Goal: Task Accomplishment & Management: Manage account settings

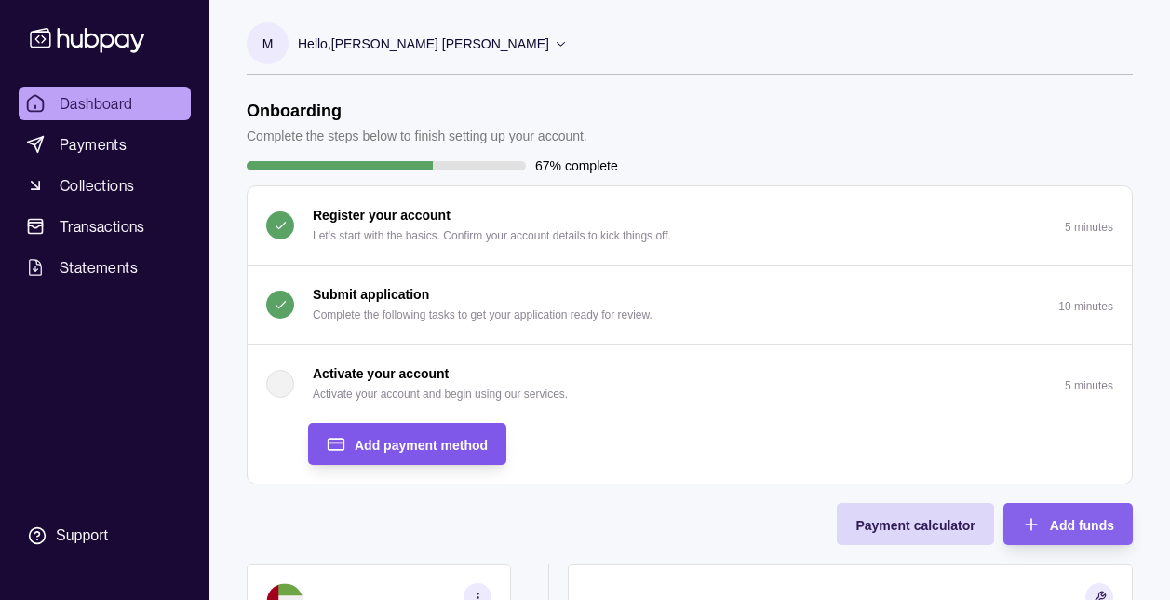
click at [444, 445] on span "Add payment method" at bounding box center [421, 445] width 133 height 15
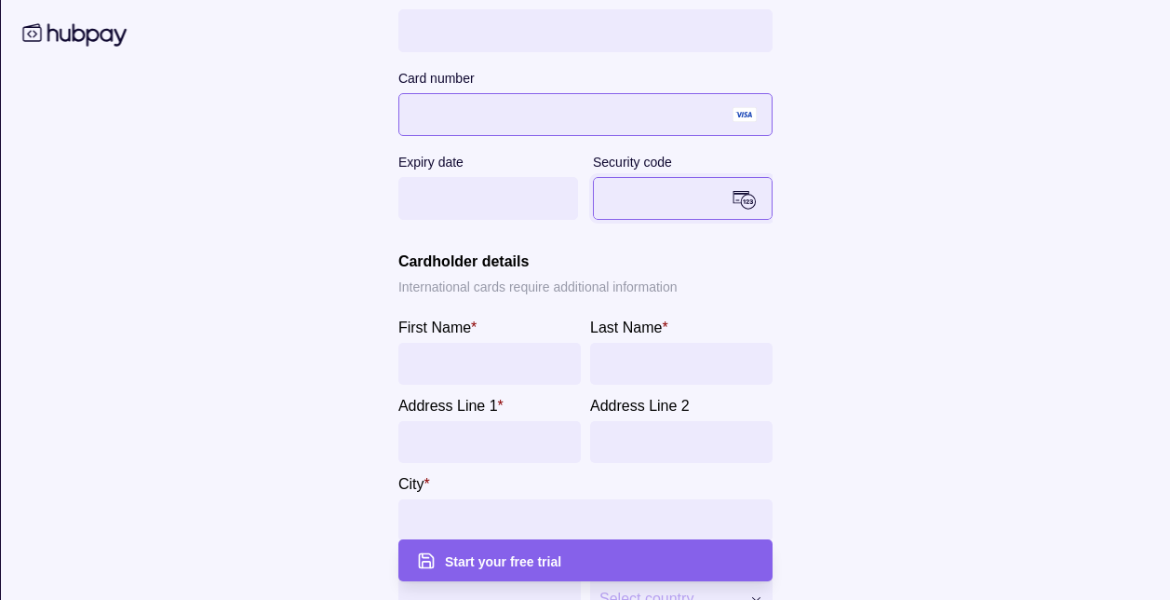
scroll to position [367, 0]
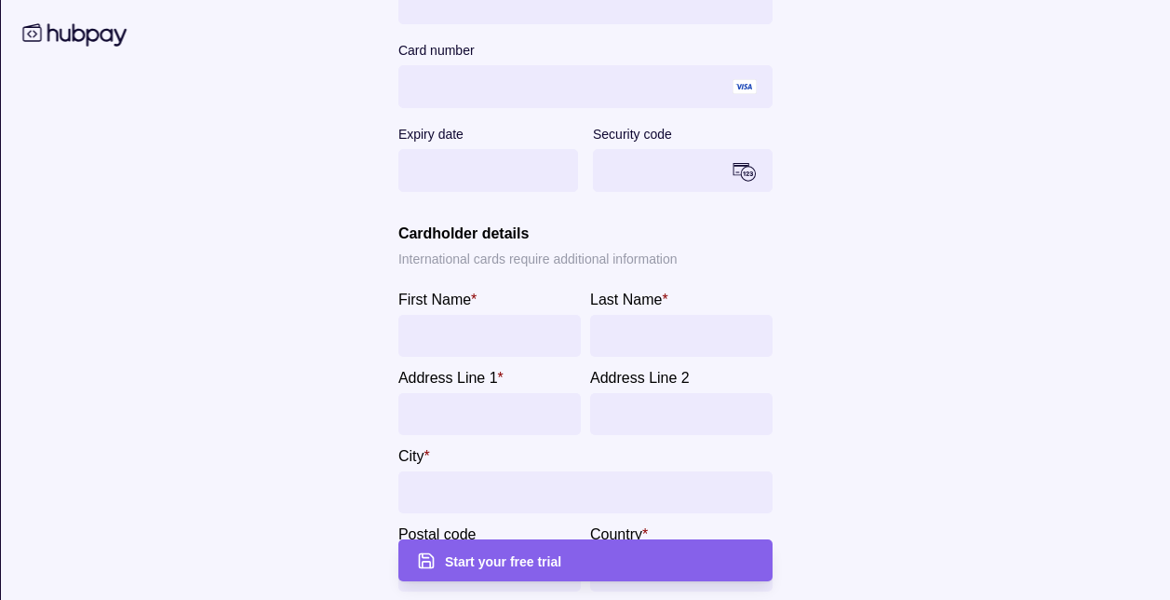
click at [479, 337] on input "First Name *" at bounding box center [489, 336] width 164 height 42
type input "********"
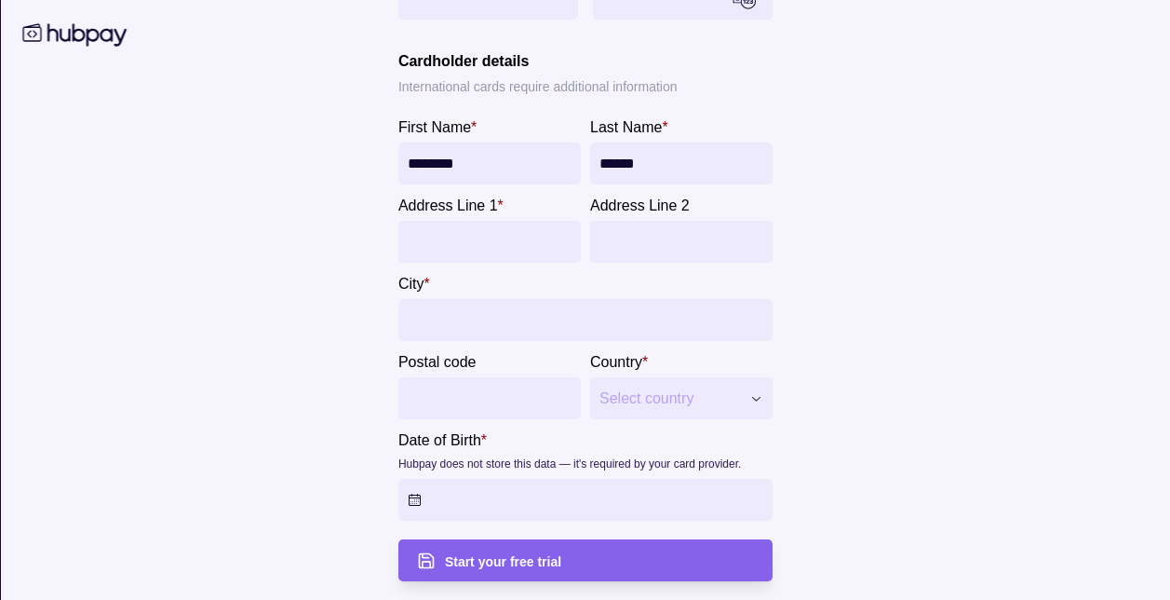
scroll to position [617, 0]
type input "******"
click at [450, 237] on input "Address Line 1 *" at bounding box center [489, 242] width 164 height 42
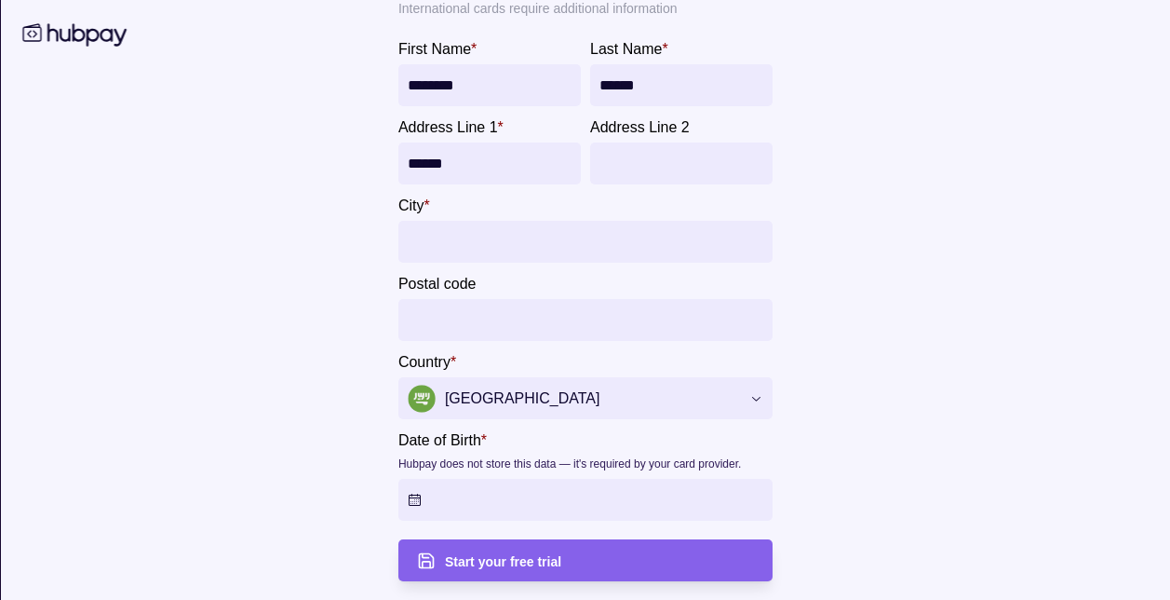
scroll to position [634, 0]
click at [468, 184] on input "******" at bounding box center [489, 163] width 164 height 42
type input "*"
click at [462, 184] on input "Address Line 1 *" at bounding box center [489, 163] width 164 height 42
type input "********"
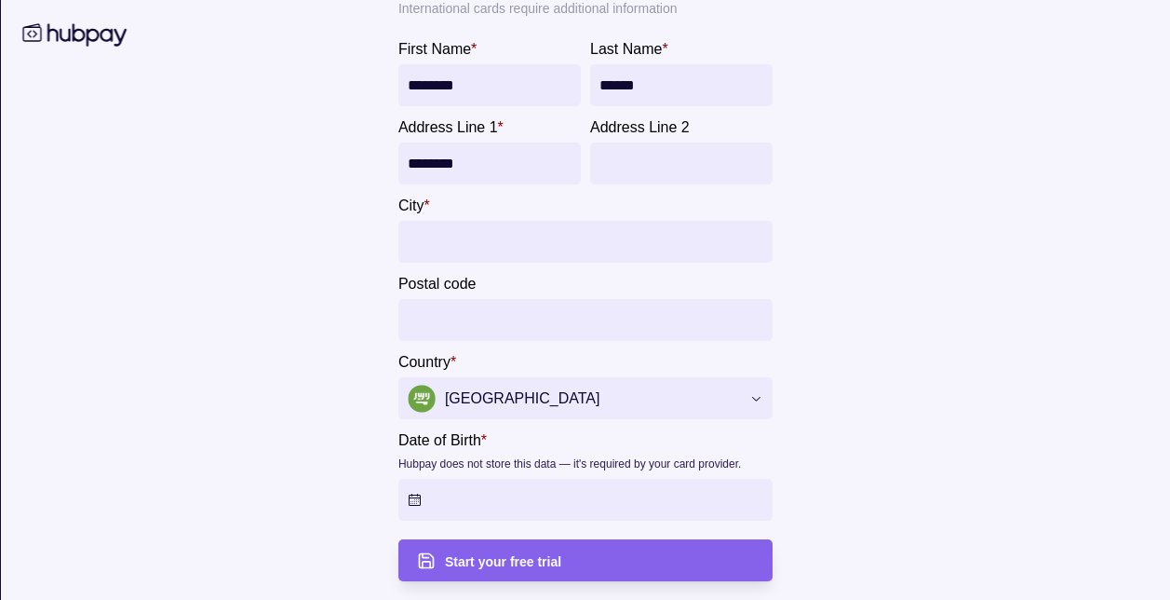
click at [492, 263] on input "City *" at bounding box center [585, 242] width 356 height 42
type input "******"
click at [405, 498] on html "Dashboard Payments Collections Transactions Statements Support M Hello, Mohamma…" at bounding box center [585, 343] width 1170 height 1118
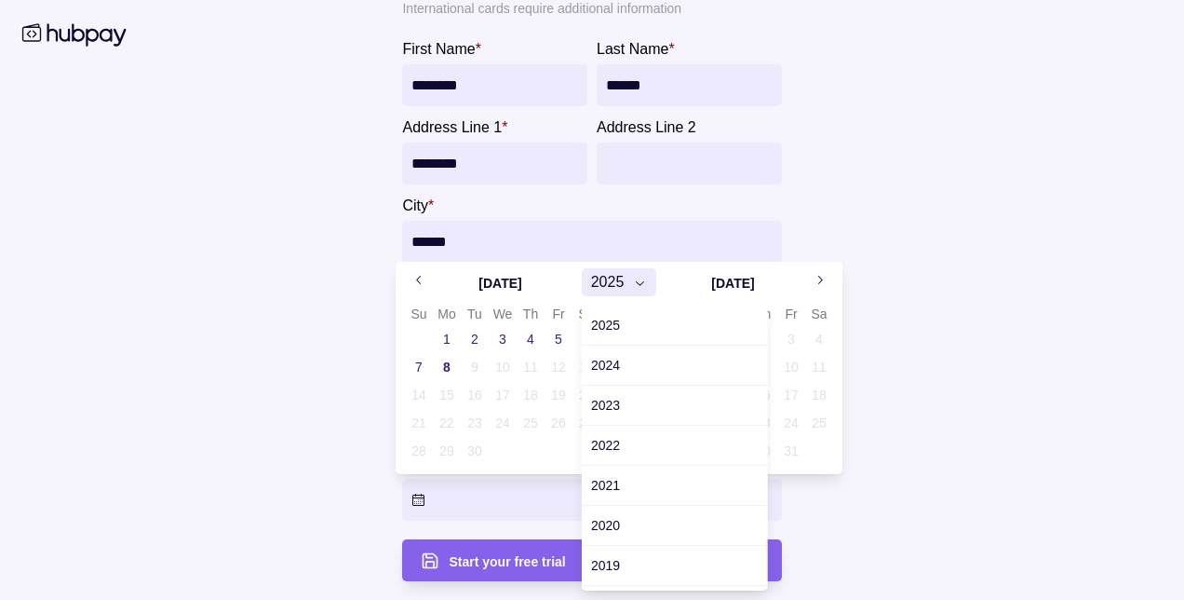
click at [622, 289] on span "2025" at bounding box center [608, 282] width 34 height 22
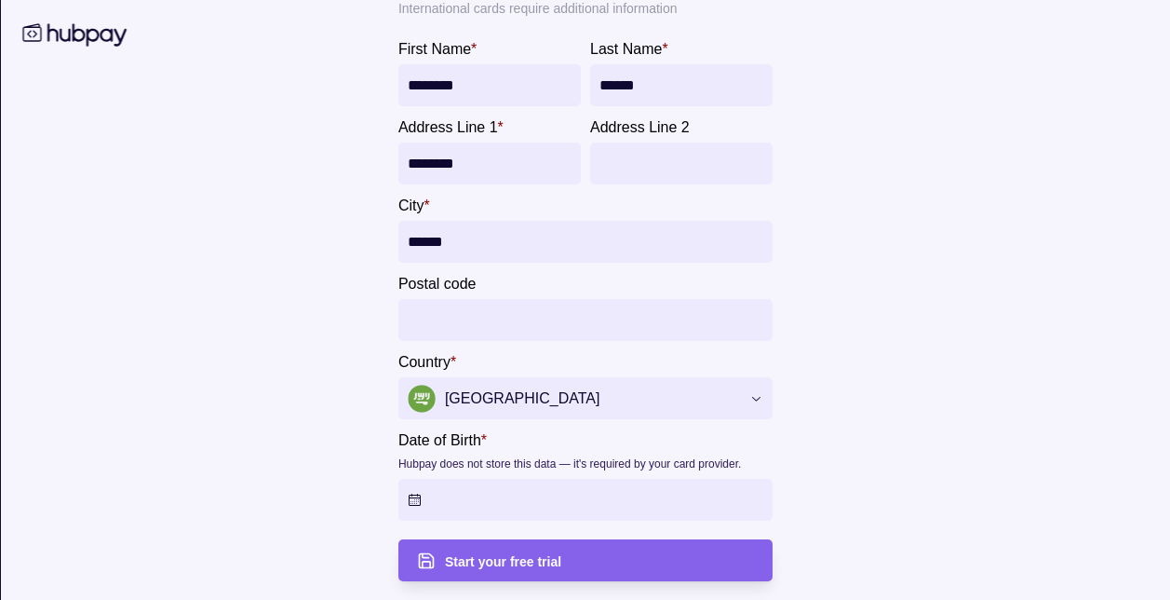
click at [257, 290] on html "Dashboard Payments Collections Transactions Statements Support M Hello, Mohamma…" at bounding box center [585, 343] width 1170 height 1118
click at [400, 505] on html "Dashboard Payments Collections Transactions Statements Support M Hello, Mohamma…" at bounding box center [585, 343] width 1170 height 1118
click at [405, 497] on html "Dashboard Payments Collections Transactions Statements Support M Hello, Mohamma…" at bounding box center [585, 343] width 1170 height 1118
click at [496, 500] on html "Dashboard Payments Collections Transactions Statements Support M Hello, Mohamma…" at bounding box center [585, 343] width 1170 height 1118
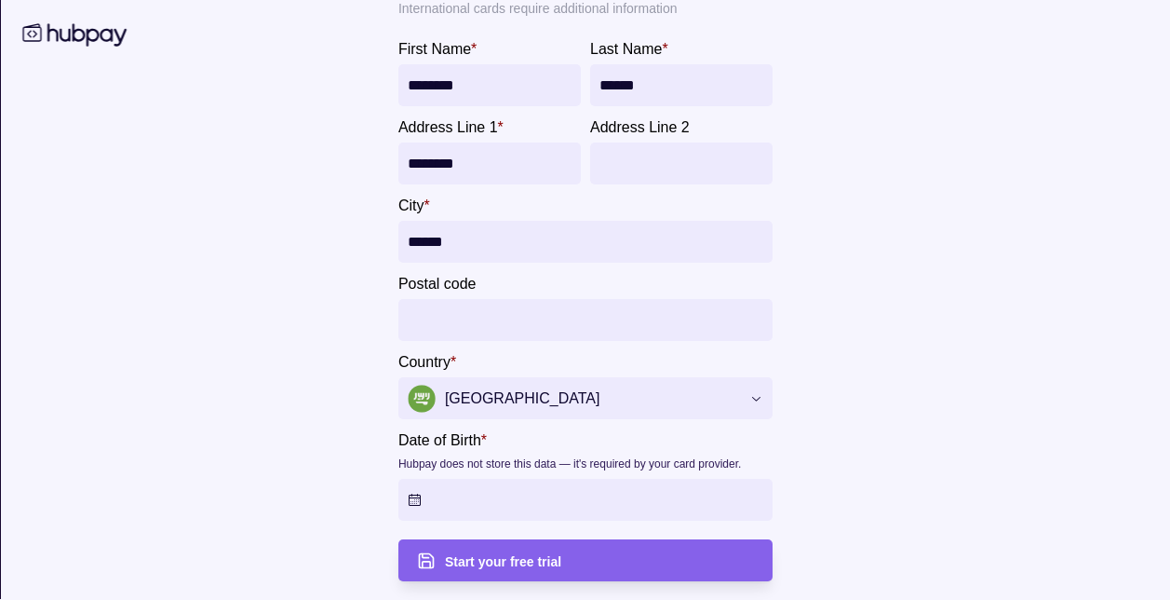
click at [395, 496] on html "Dashboard Payments Collections Transactions Statements Support M Hello, Mohamma…" at bounding box center [585, 39] width 1170 height 1118
click at [447, 385] on html "Dashboard Payments Collections Transactions Statements Support M Hello, Mohamma…" at bounding box center [585, 39] width 1170 height 1118
click at [441, 477] on html "Dashboard Payments Collections Transactions Statements Support M Hello, Mohamma…" at bounding box center [585, 39] width 1170 height 1118
click at [432, 448] on html "Dashboard Payments Collections Transactions Statements Support M Hello, Mohamma…" at bounding box center [585, 39] width 1170 height 1118
click at [423, 498] on html "Dashboard Payments Collections Transactions Statements Support M Hello, Mohamma…" at bounding box center [585, 39] width 1170 height 1118
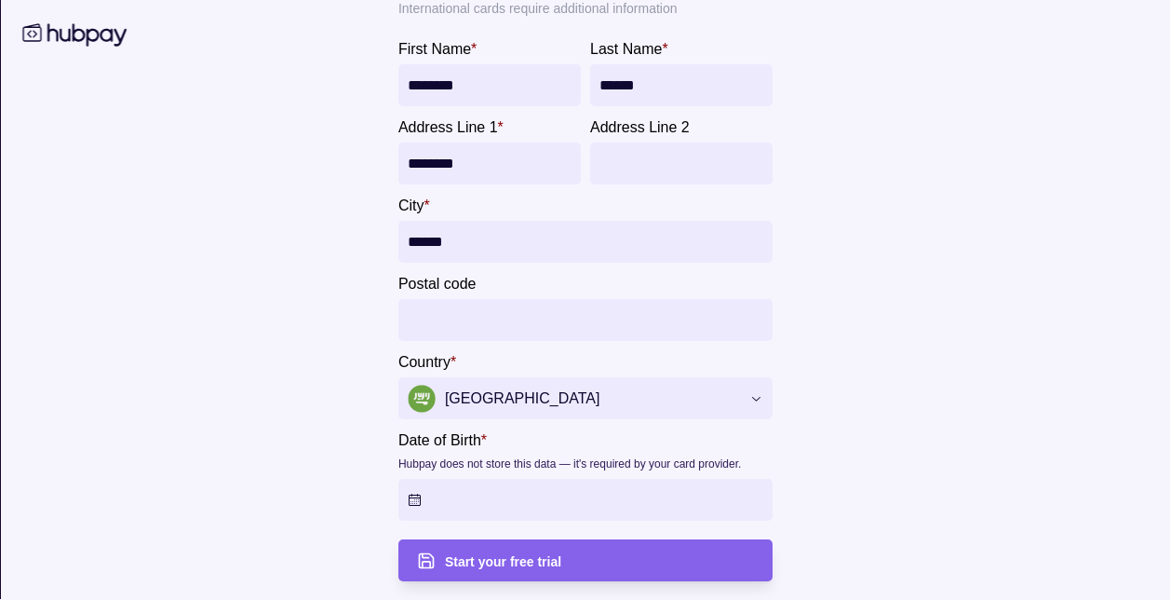
click at [423, 498] on html "Dashboard Payments Collections Transactions Statements Support M Hello, Mohamma…" at bounding box center [585, 39] width 1170 height 1118
drag, startPoint x: 423, startPoint y: 498, endPoint x: 501, endPoint y: 315, distance: 199.4
click at [501, 315] on html "Dashboard Payments Collections Transactions Statements Support M Hello, Mohamma…" at bounding box center [585, 39] width 1170 height 1118
click at [464, 261] on html "Dashboard Payments Collections Transactions Statements Support M Hello, Mohamma…" at bounding box center [585, 39] width 1170 height 1118
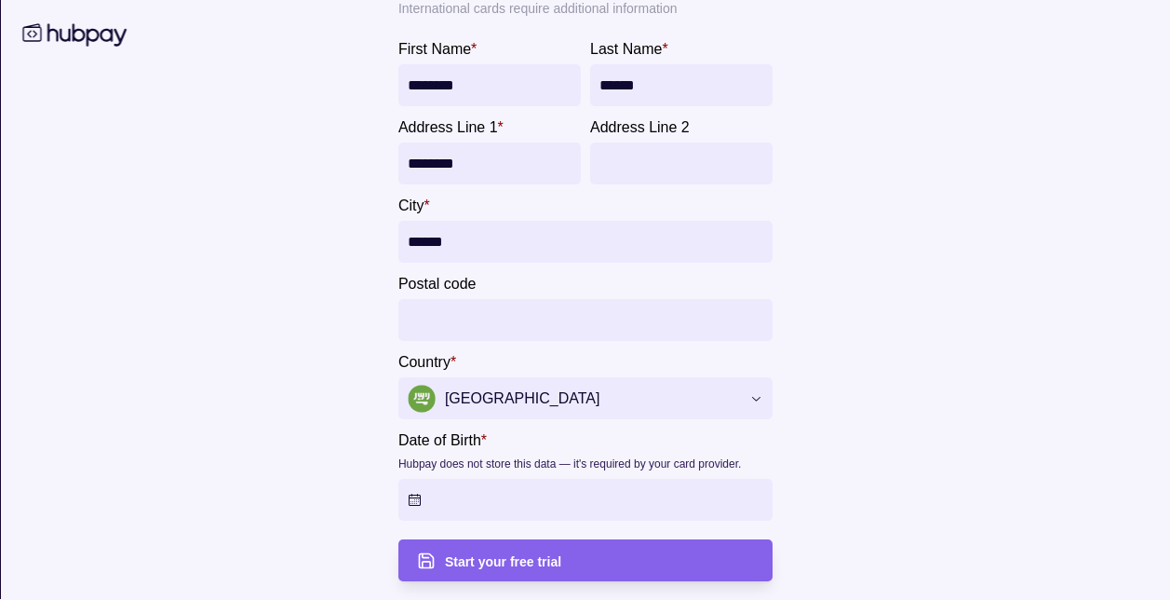
scroll to position [0, 0]
click at [293, 43] on html "Dashboard Payments Collections Transactions Statements Support M Hello, Mohamma…" at bounding box center [585, 559] width 1170 height 1118
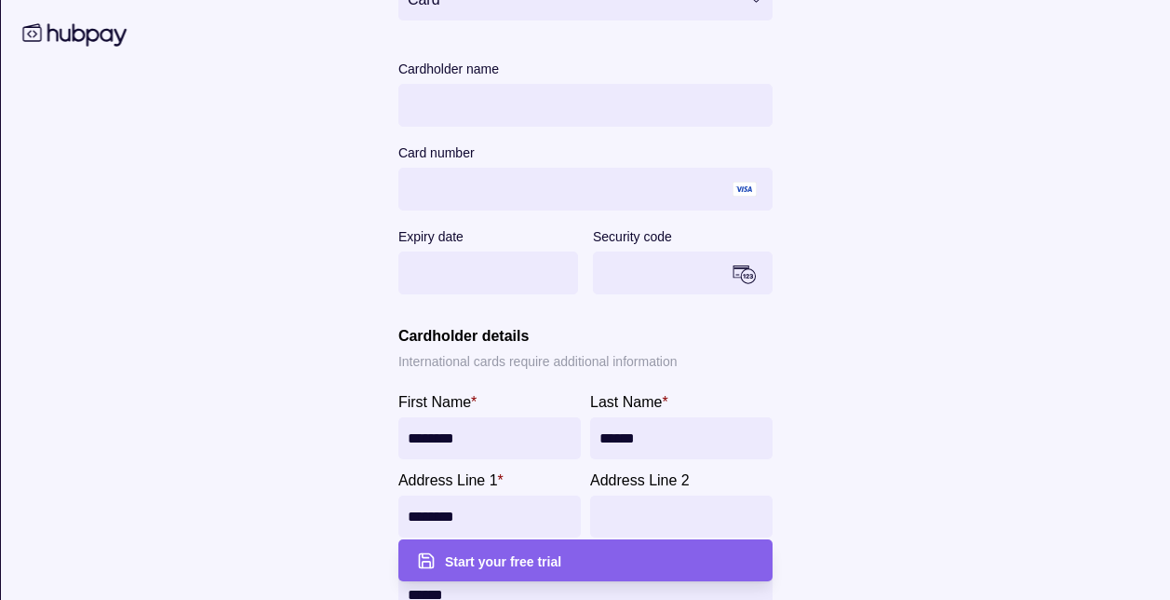
scroll to position [695, 0]
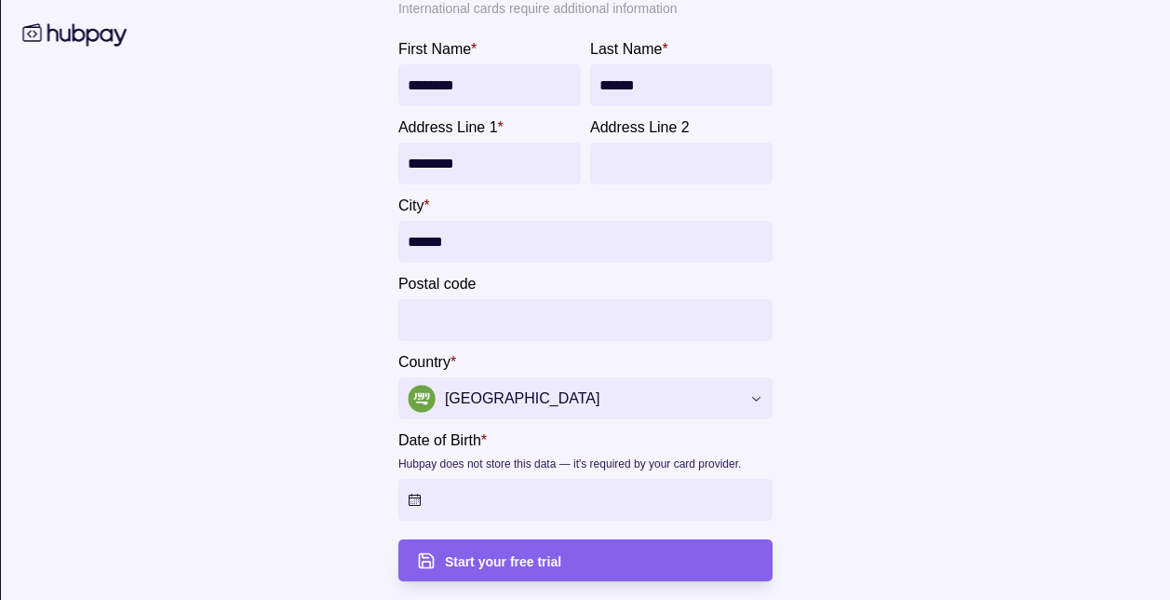
drag, startPoint x: 1166, startPoint y: 351, endPoint x: 1161, endPoint y: 460, distance: 109.0
click at [1161, 460] on html "Dashboard Payments Collections Transactions Statements Support M Hello, Mohamma…" at bounding box center [585, 559] width 1170 height 1118
click at [670, 512] on html "Dashboard Payments Collections Transactions Statements Support M Hello, Mohamma…" at bounding box center [585, 559] width 1170 height 1118
drag, startPoint x: 670, startPoint y: 512, endPoint x: 597, endPoint y: 562, distance: 89.1
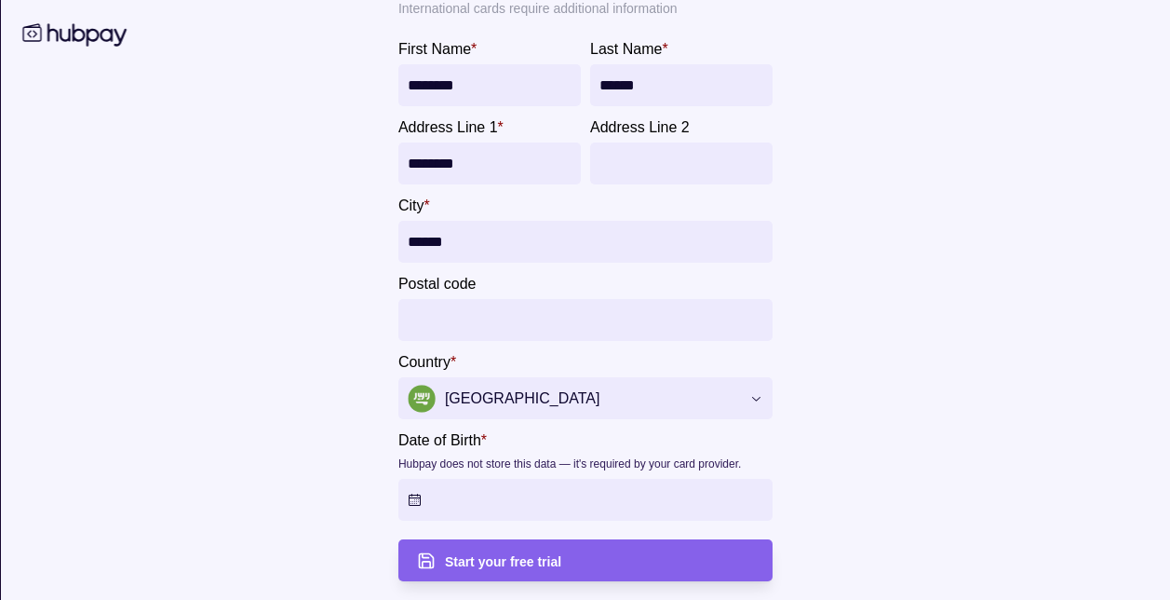
click at [597, 562] on html "Dashboard Payments Collections Transactions Statements Support M Hello, Mohamma…" at bounding box center [585, 559] width 1170 height 1118
click at [487, 546] on html "Dashboard Payments Collections Transactions Statements Support M Hello, Mohamma…" at bounding box center [585, 559] width 1170 height 1118
click at [411, 502] on html "Dashboard Payments Collections Transactions Statements Support M Hello, Mohamma…" at bounding box center [585, 559] width 1170 height 1118
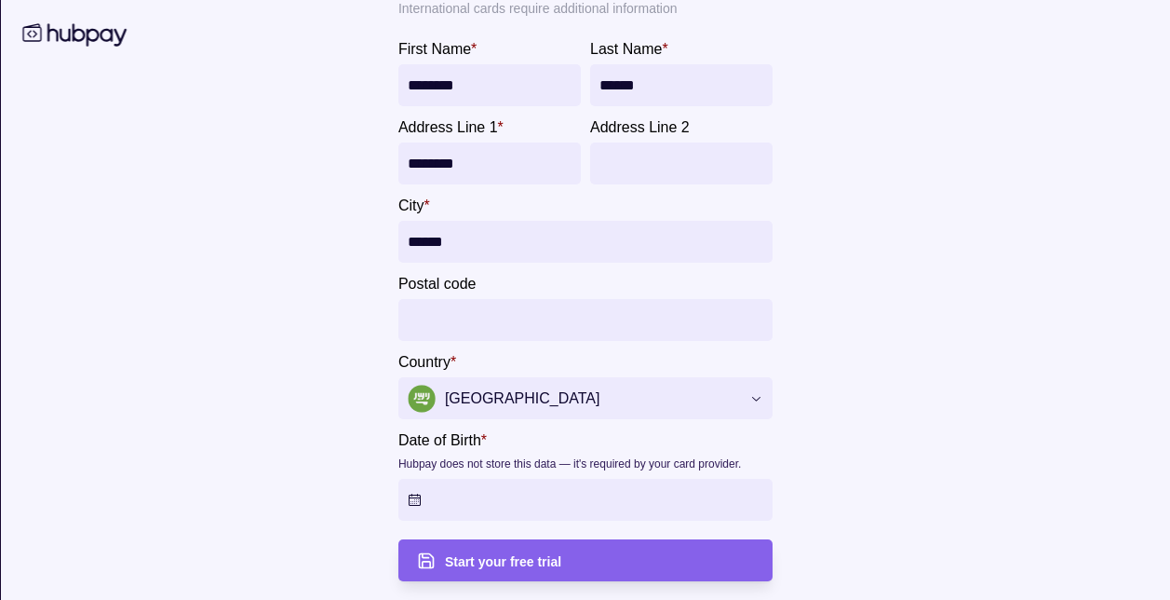
click at [411, 502] on html "Dashboard Payments Collections Transactions Statements Support M Hello, Mohamma…" at bounding box center [585, 559] width 1170 height 1118
drag, startPoint x: 411, startPoint y: 502, endPoint x: 430, endPoint y: 547, distance: 48.8
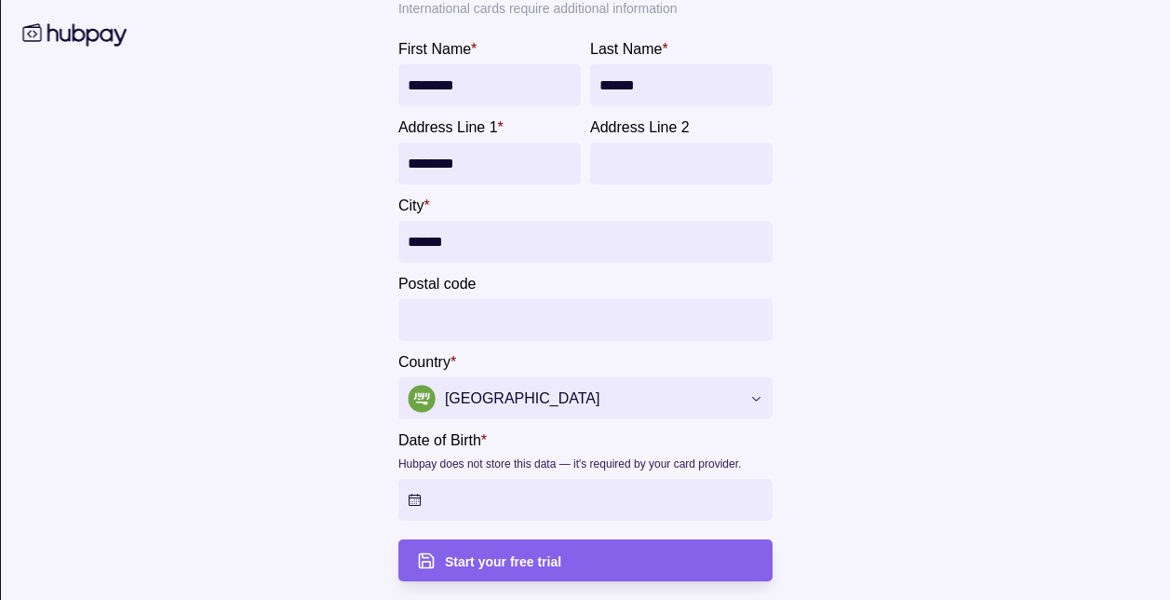
click at [430, 547] on html "Dashboard Payments Collections Transactions Statements Support M Hello, Mohamma…" at bounding box center [585, 559] width 1170 height 1118
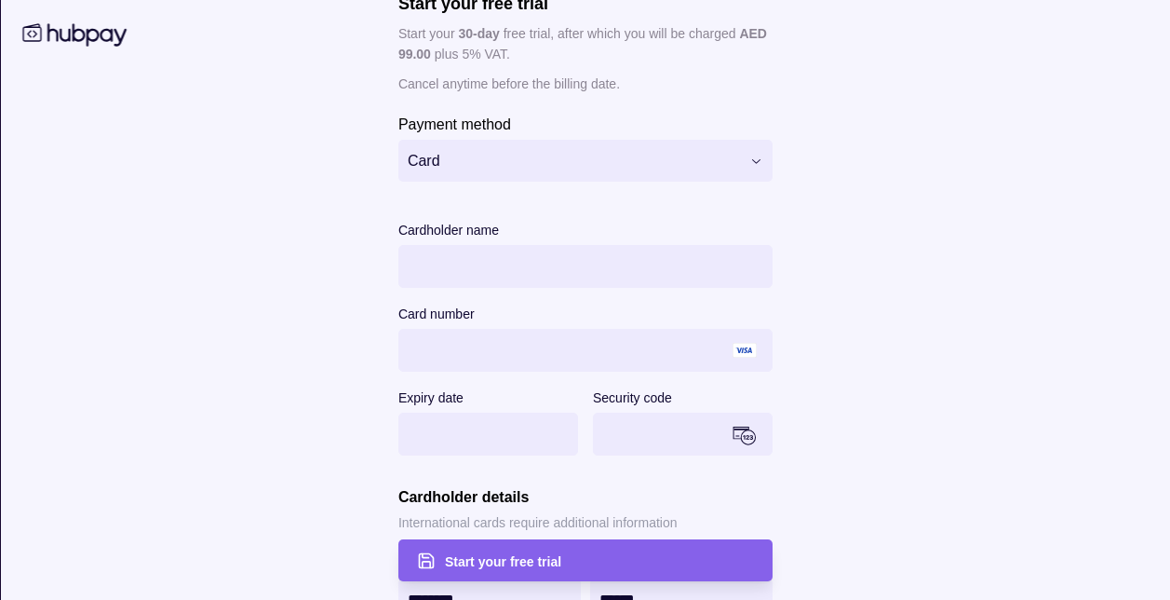
scroll to position [0, 0]
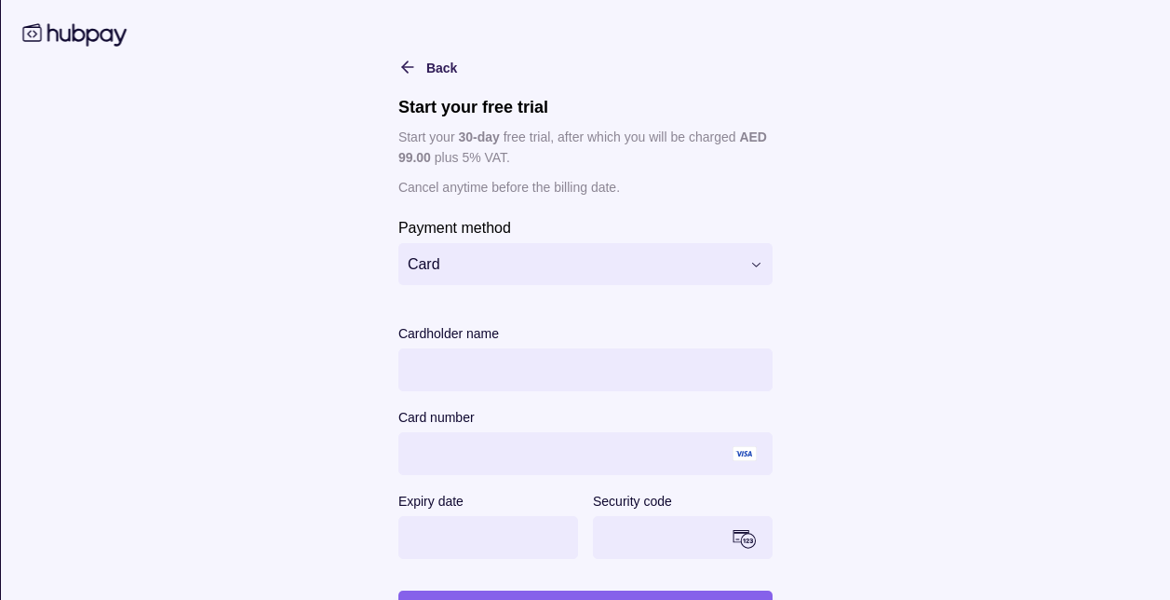
drag, startPoint x: 1166, startPoint y: 384, endPoint x: 1168, endPoint y: 2, distance: 381.7
click at [1168, 2] on html "Dashboard Payments Collections Transactions Statements Support M Hello, Mohamma…" at bounding box center [585, 559] width 1170 height 1118
click at [575, 268] on html "Dashboard Payments Collections Transactions Statements Support M Hello, Mohamma…" at bounding box center [585, 559] width 1170 height 1118
click at [768, 272] on html "Dashboard Payments Collections Transactions Statements Support M Hello, Mohamma…" at bounding box center [585, 559] width 1170 height 1118
click at [752, 263] on html "Dashboard Payments Collections Transactions Statements Support M Hello, Mohamma…" at bounding box center [585, 559] width 1170 height 1118
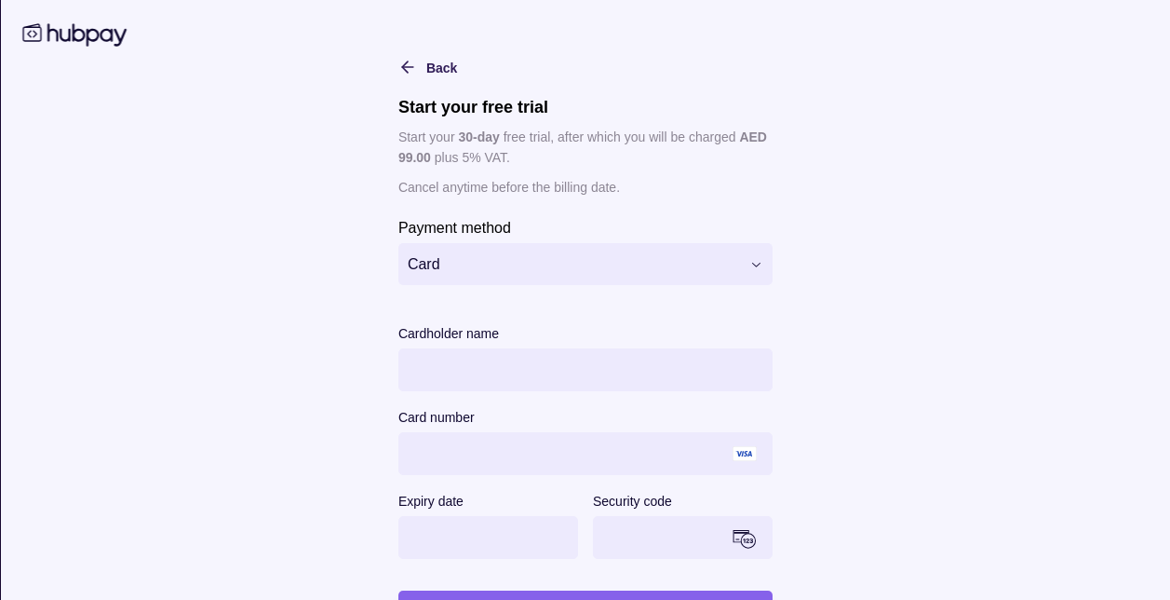
click at [755, 263] on html "Dashboard Payments Collections Transactions Statements Support M Hello, Mohamma…" at bounding box center [585, 559] width 1170 height 1118
click at [412, 73] on html "Dashboard Payments Collections Transactions Statements Support M Hello, Mohamma…" at bounding box center [585, 559] width 1170 height 1118
click at [394, 67] on html "Dashboard Payments Collections Transactions Statements Support M Hello, Mohamma…" at bounding box center [585, 559] width 1170 height 1118
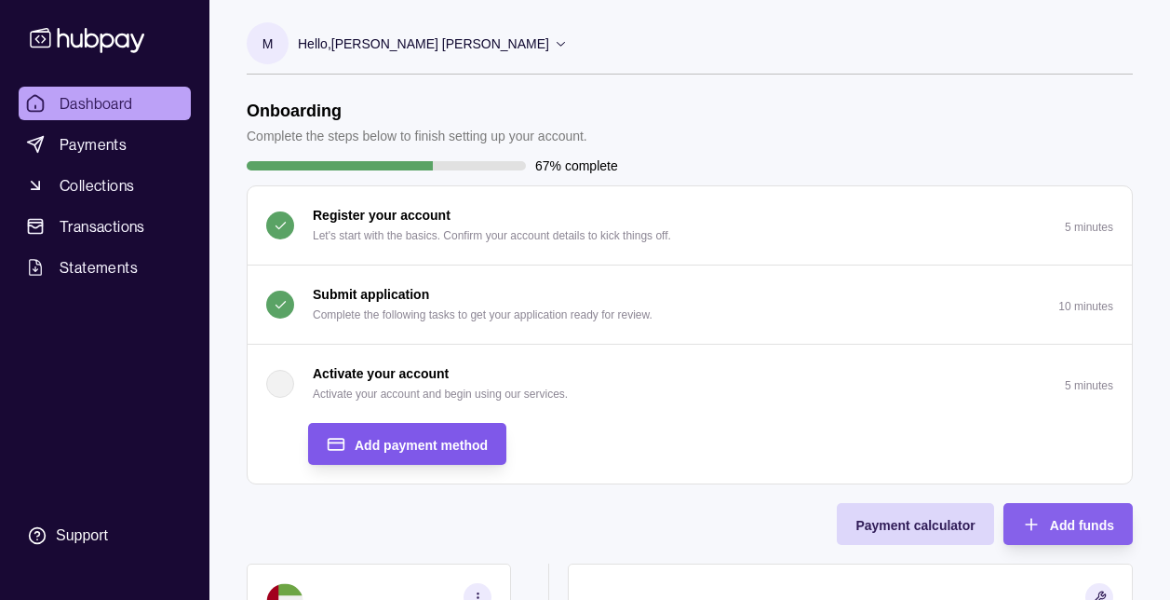
click at [457, 438] on span "Add payment method" at bounding box center [421, 445] width 133 height 15
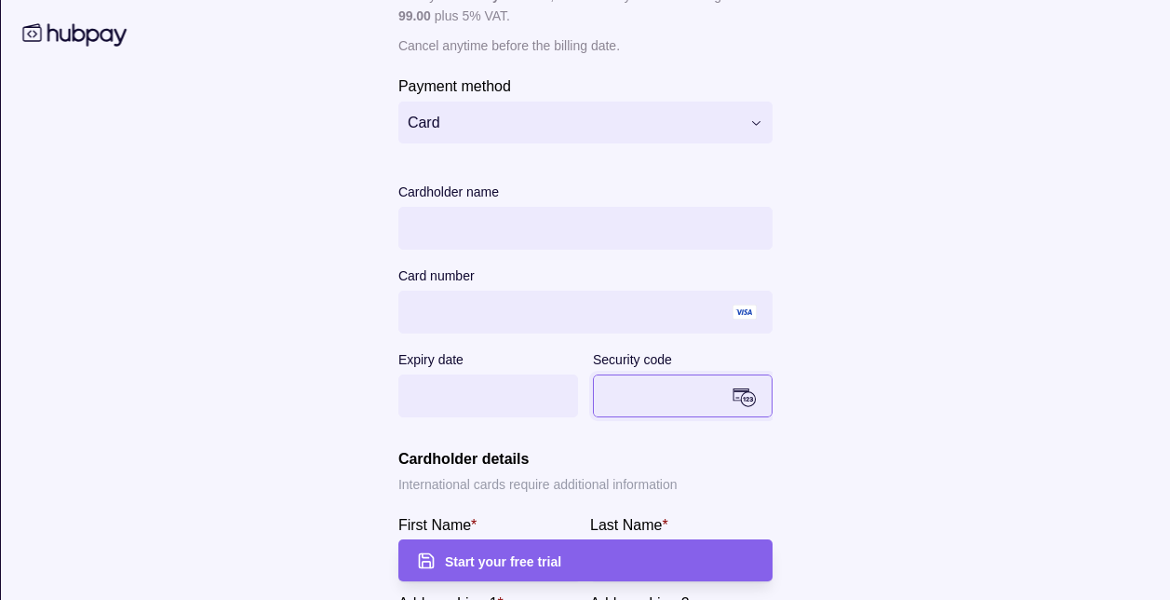
scroll to position [237, 0]
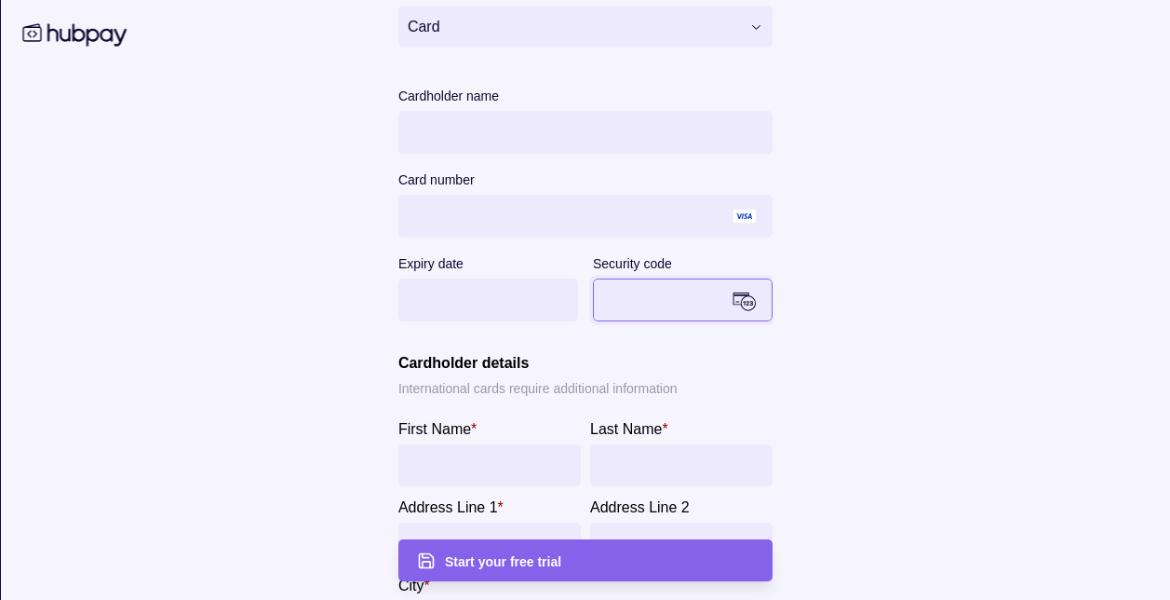
click at [503, 452] on input "First Name *" at bounding box center [489, 465] width 164 height 42
type input "********"
type input "******"
type input "********"
type input "******"
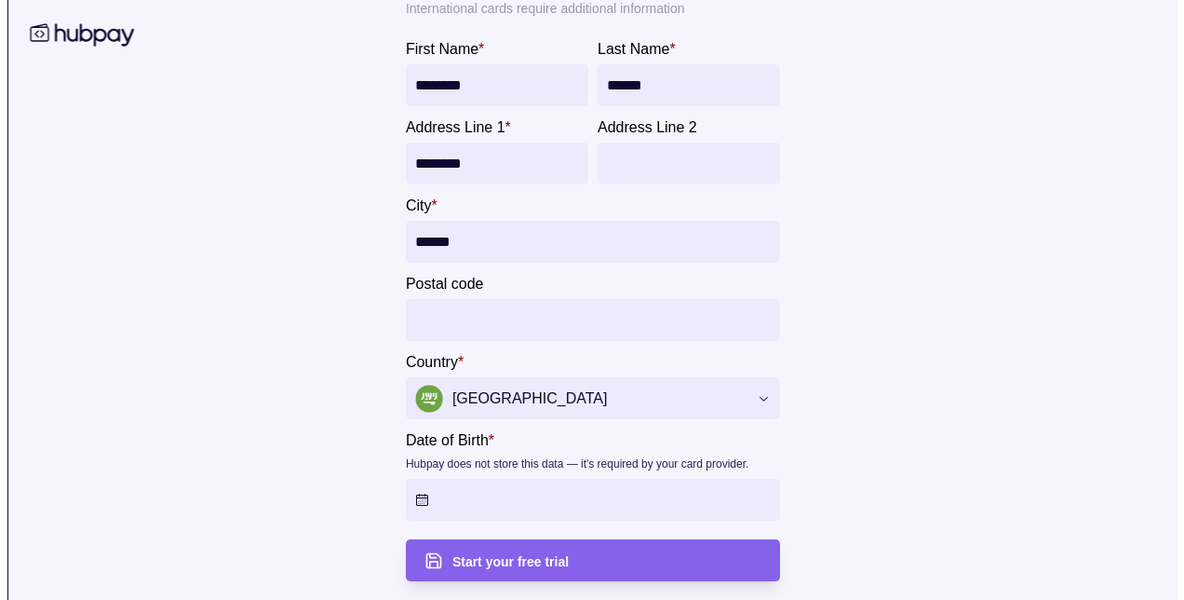
scroll to position [372, 0]
click at [406, 499] on html "Dashboard Payments Collections Transactions Statements Support M Hello, Mohamma…" at bounding box center [585, 187] width 1170 height 1118
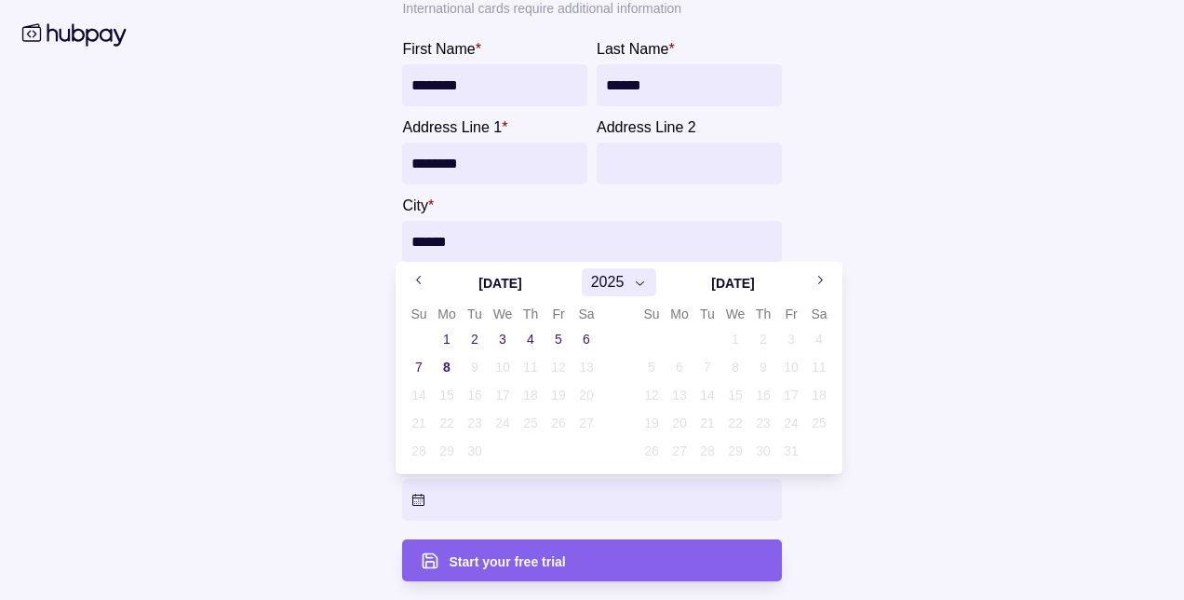
click at [589, 285] on button "2025" at bounding box center [619, 282] width 75 height 28
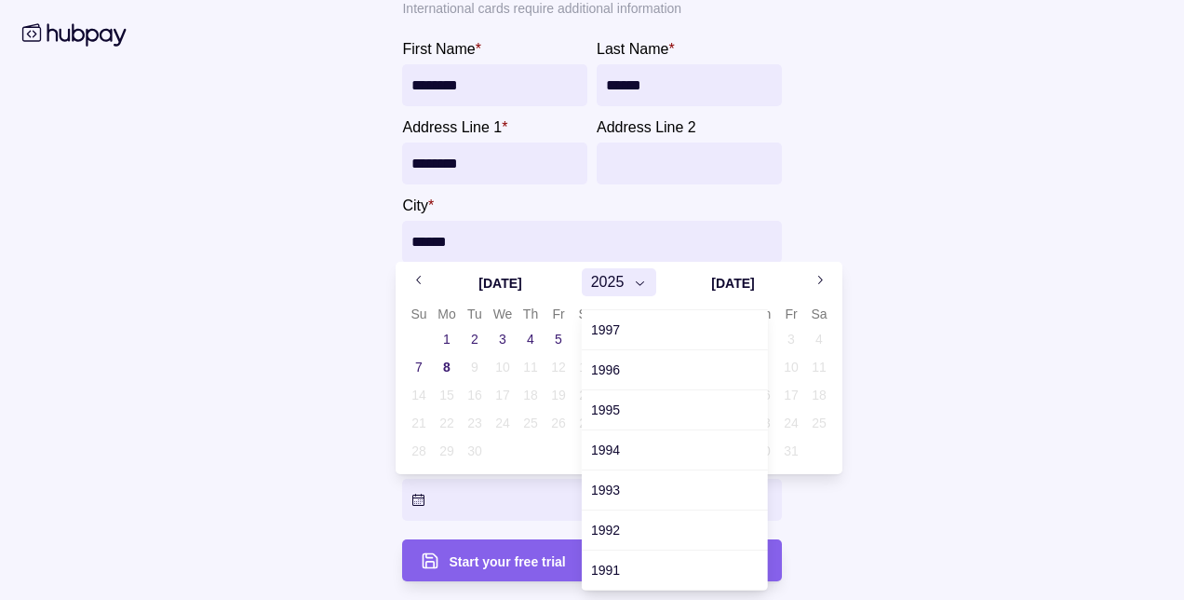
scroll to position [1117, 0]
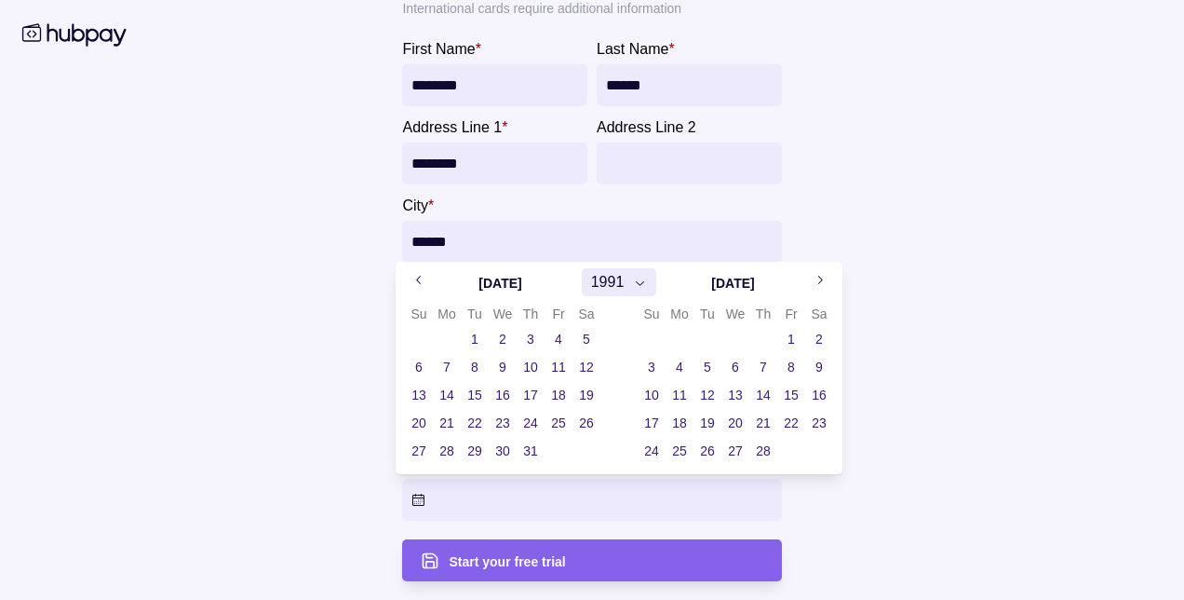
click at [414, 279] on icon "Go to previous month" at bounding box center [419, 280] width 14 height 14
click at [816, 281] on icon "Go to next month" at bounding box center [820, 280] width 14 height 14
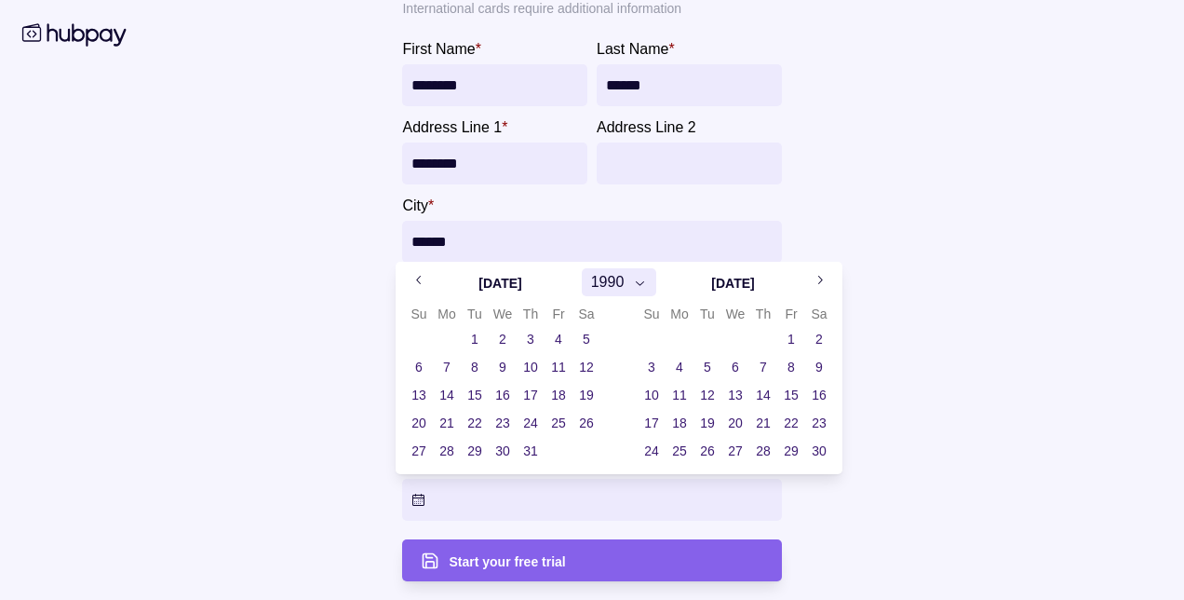
click at [816, 281] on icon "Go to next month" at bounding box center [820, 280] width 14 height 14
click at [818, 289] on button "Go to next month" at bounding box center [819, 281] width 28 height 28
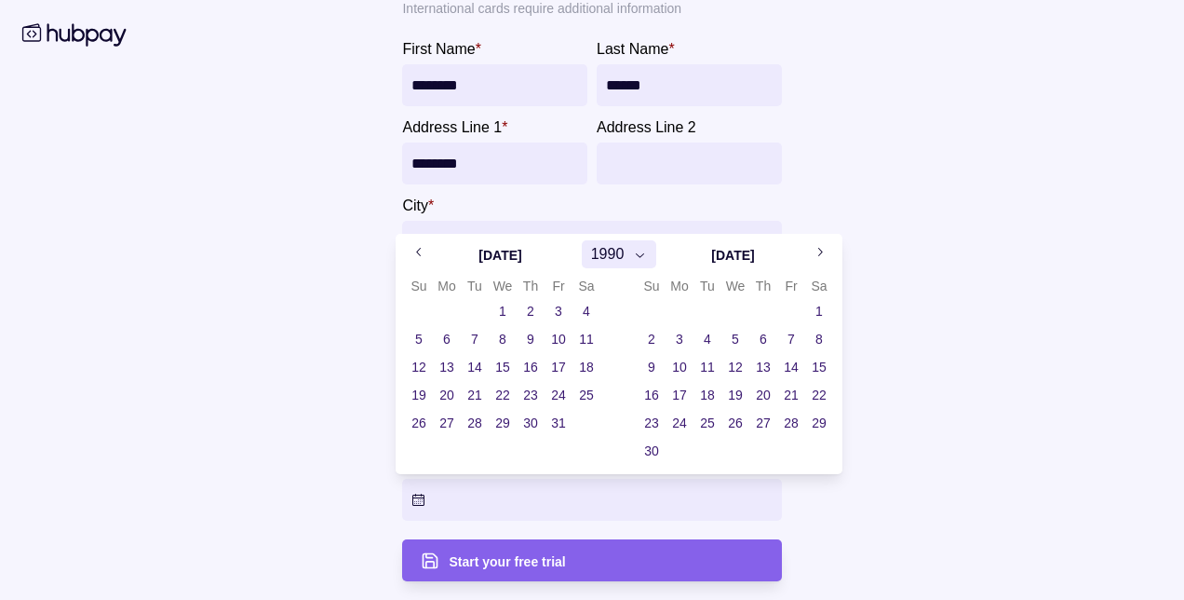
click at [630, 256] on button "1990" at bounding box center [619, 254] width 75 height 28
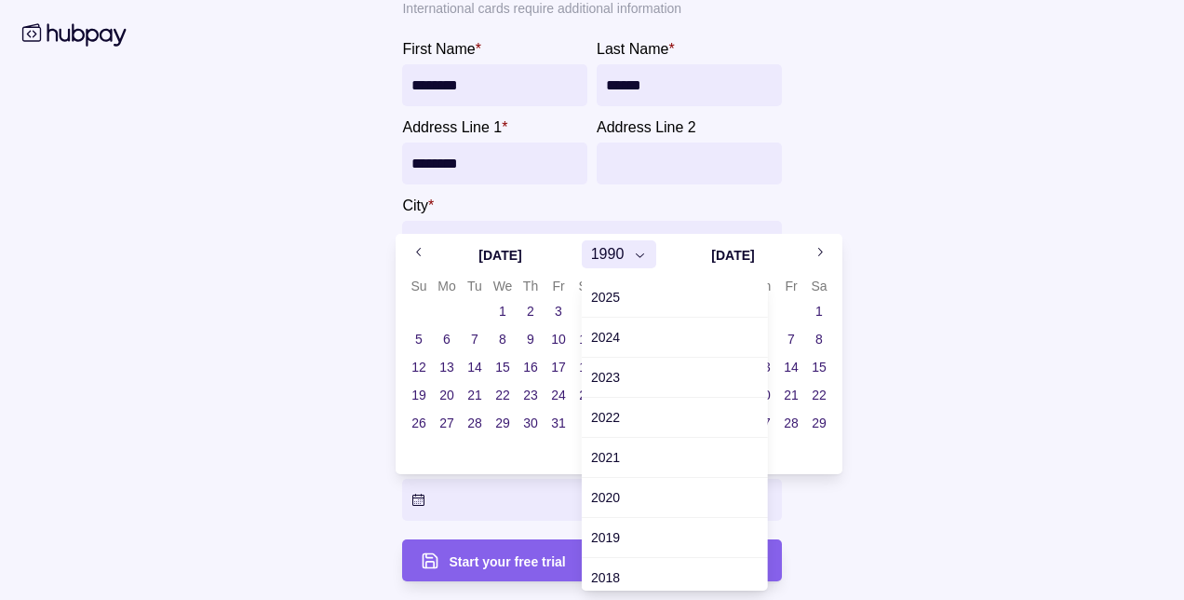
scroll to position [1128, 0]
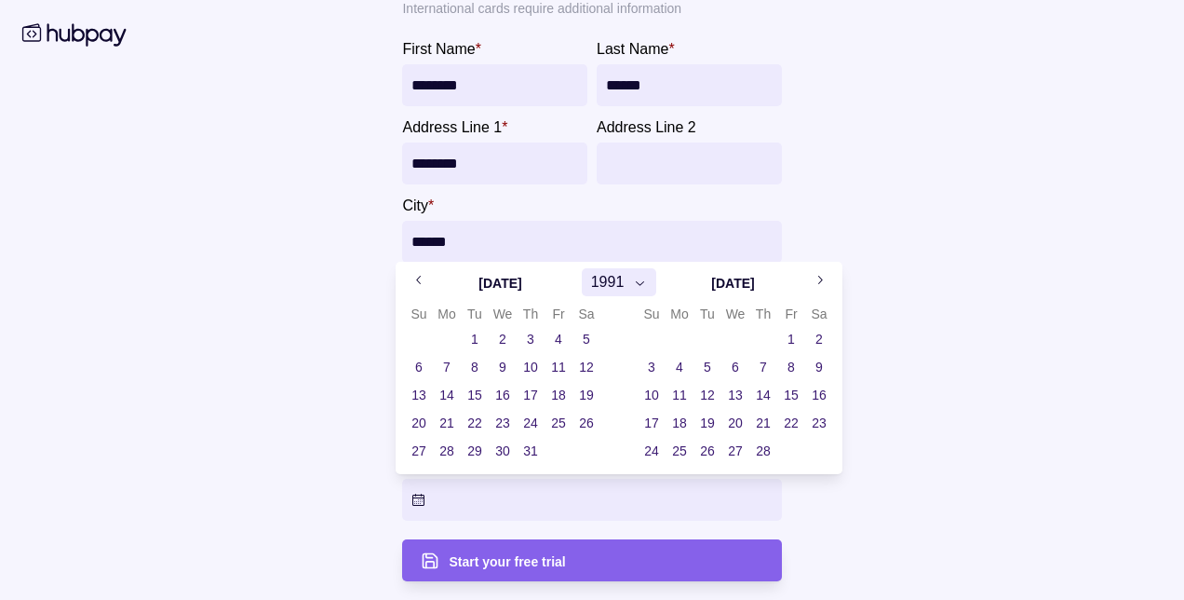
click at [816, 277] on icon "Go to next month" at bounding box center [820, 280] width 14 height 14
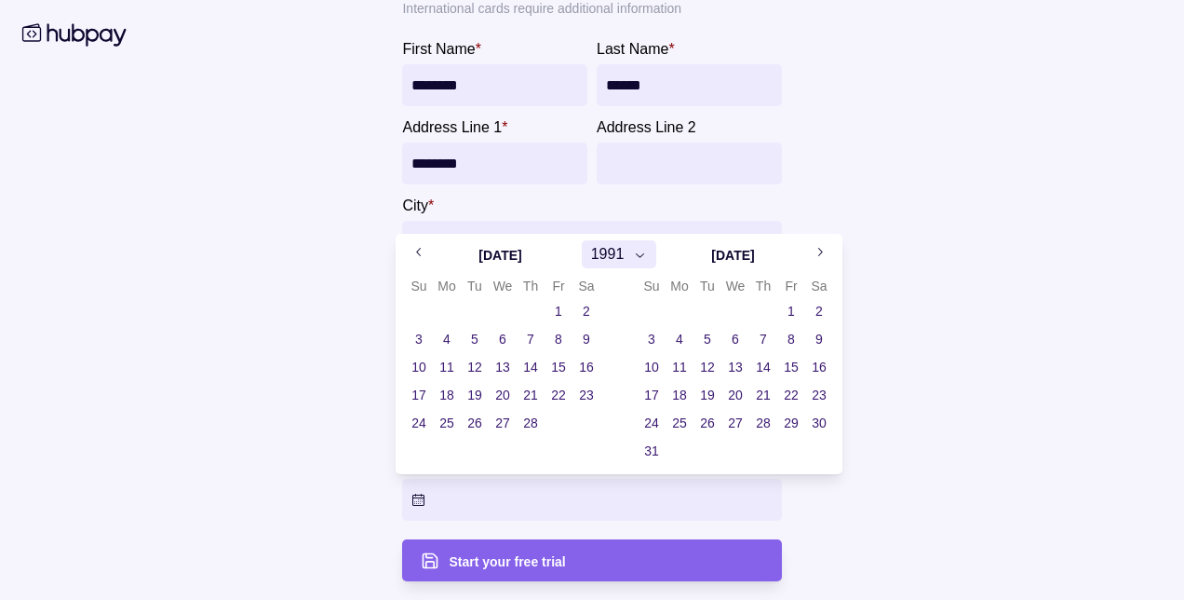
click at [818, 248] on icon "Go to next month" at bounding box center [820, 252] width 5 height 8
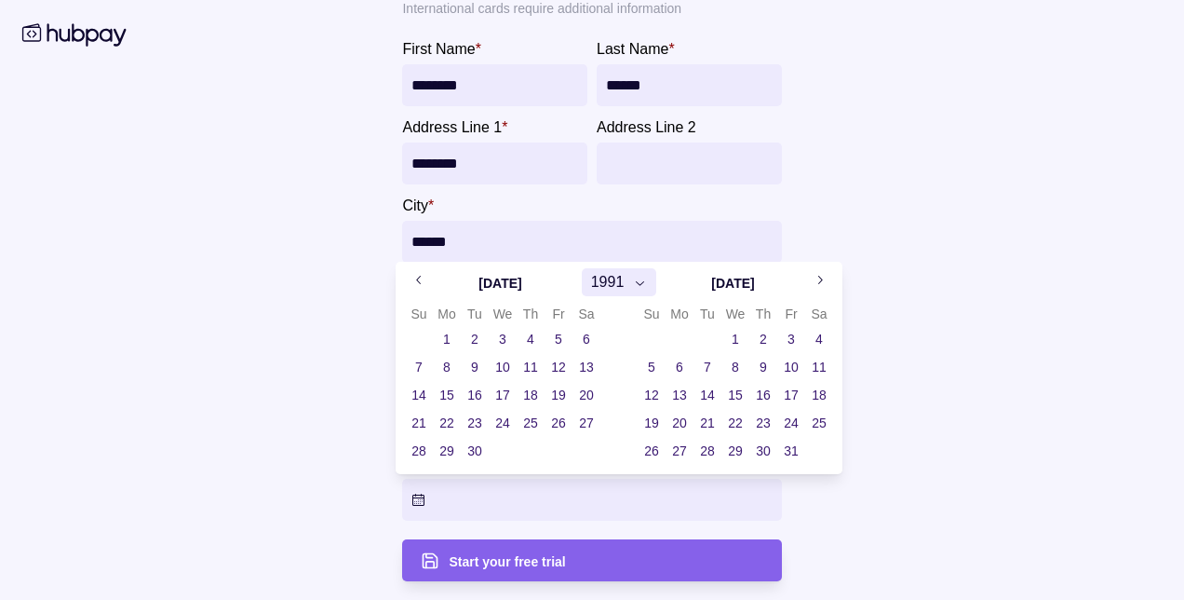
click at [824, 274] on icon "Go to next month" at bounding box center [820, 280] width 14 height 14
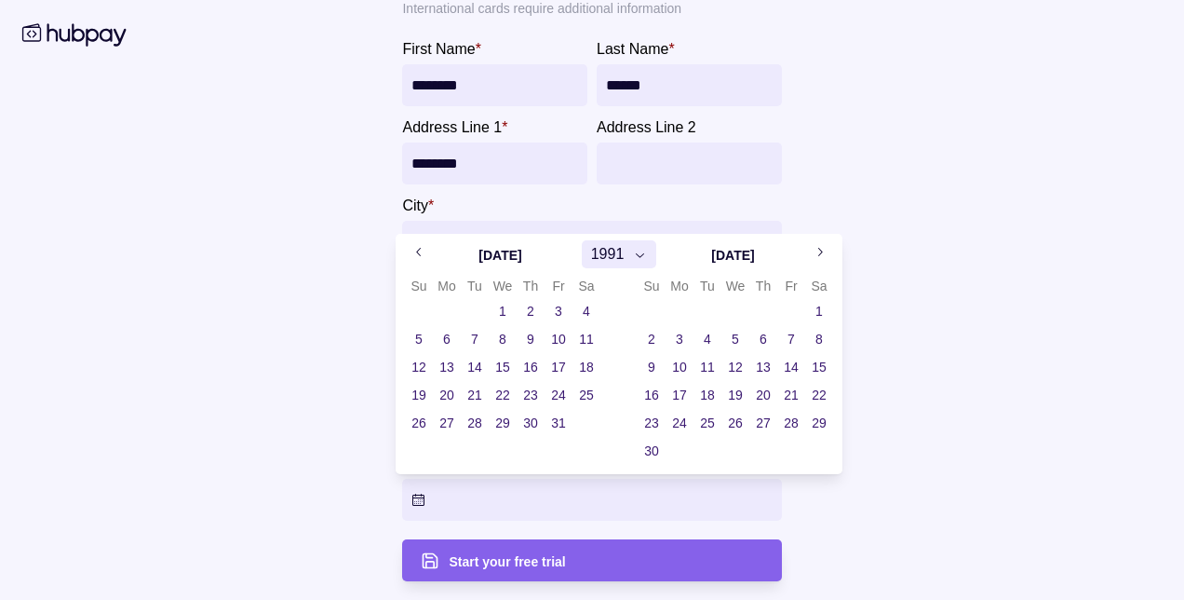
click at [817, 254] on icon "Go to next month" at bounding box center [820, 252] width 14 height 14
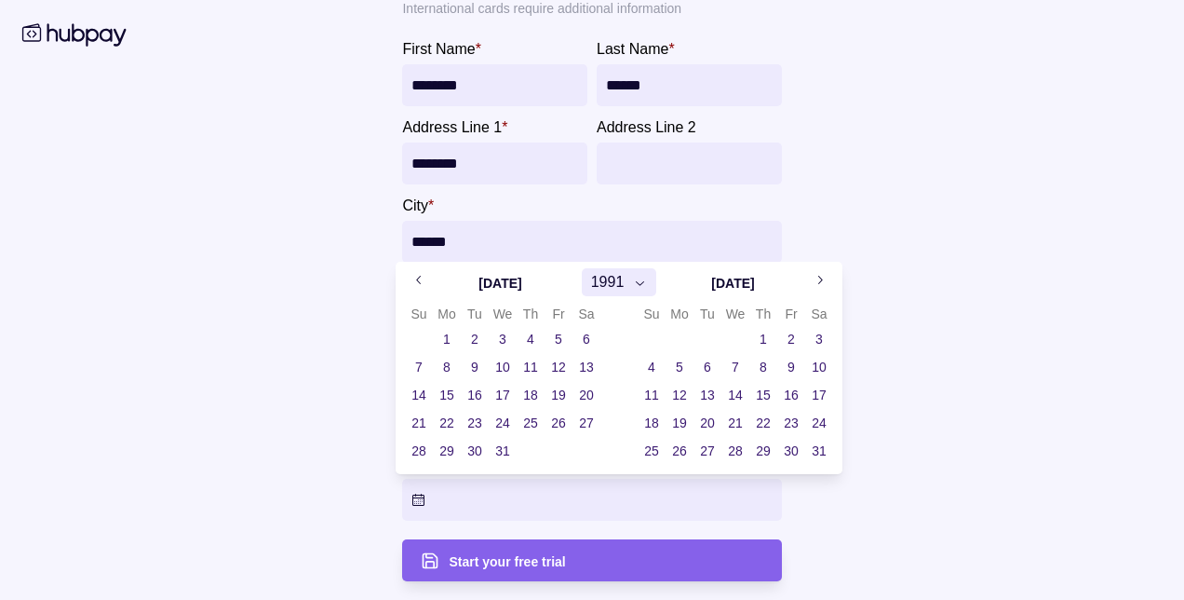
click at [819, 277] on icon "Go to next month" at bounding box center [820, 280] width 5 height 8
click at [654, 395] on button "13" at bounding box center [652, 395] width 26 height 26
click at [530, 565] on html "Dashboard Payments Collections Transactions Statements Support M Hello, Mohamma…" at bounding box center [592, 187] width 1184 height 1118
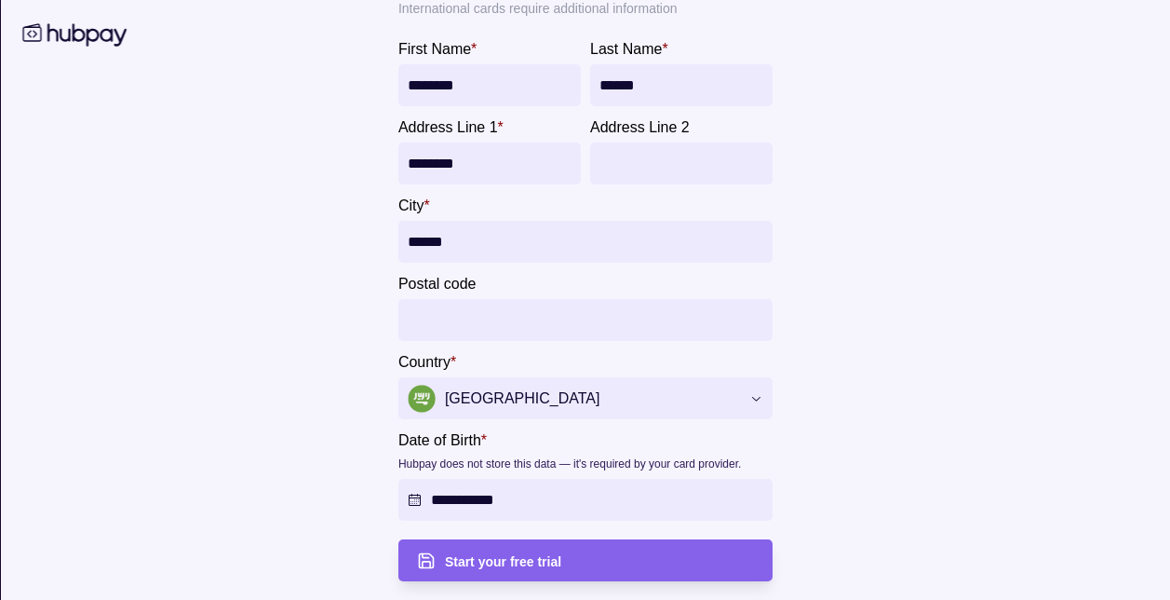
click at [530, 565] on span "Start your free trial" at bounding box center [502, 561] width 116 height 15
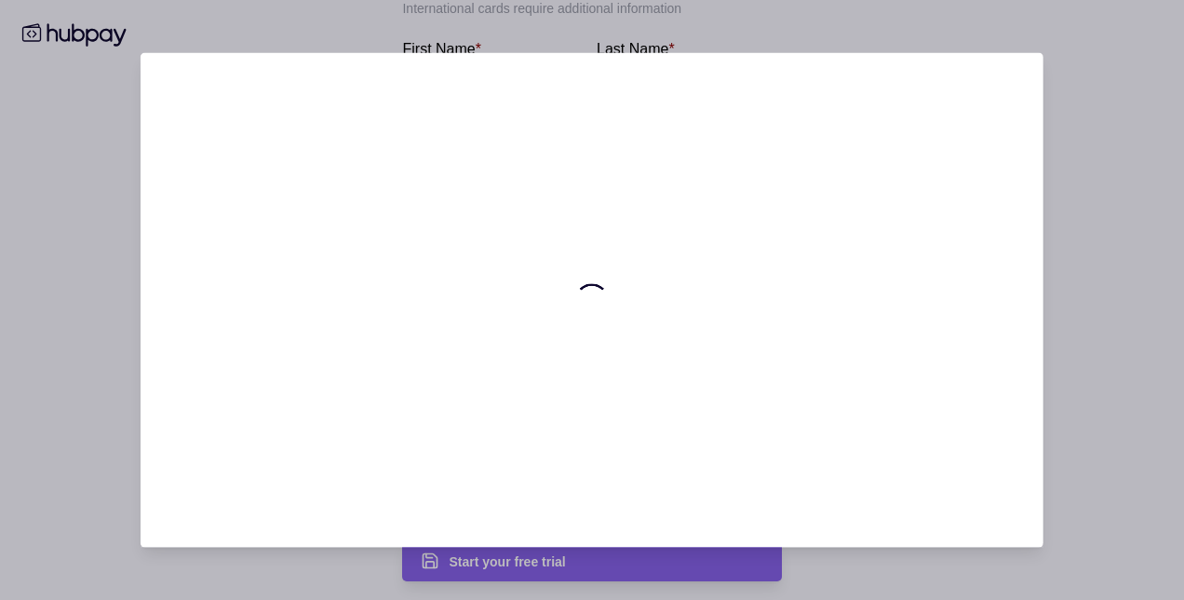
scroll to position [0, 0]
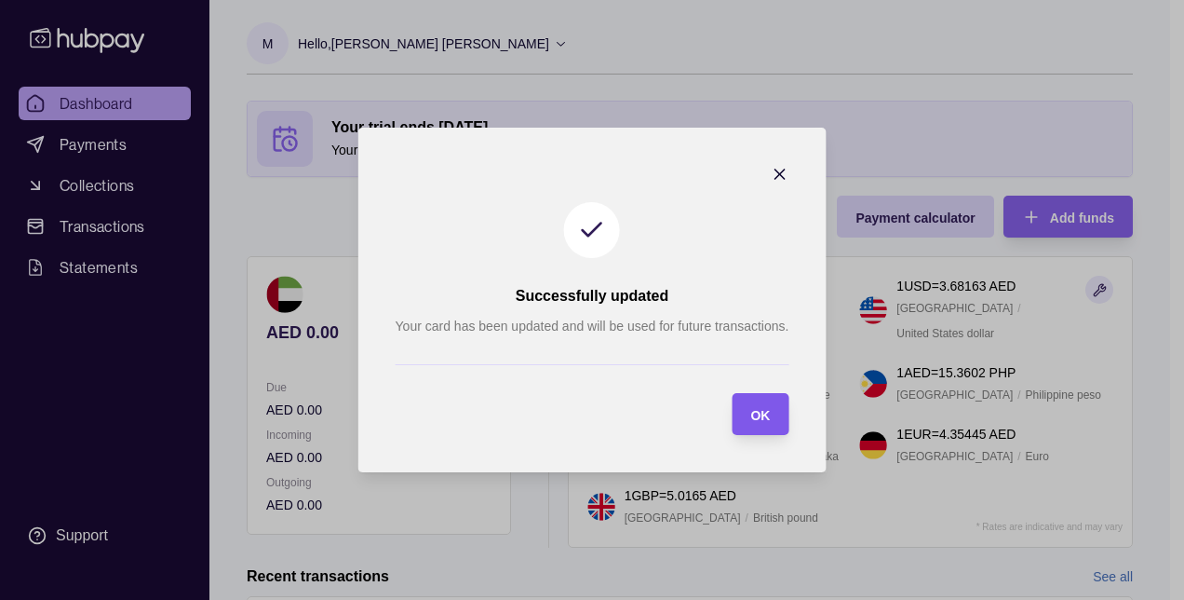
click at [768, 426] on div "OK" at bounding box center [745, 414] width 47 height 42
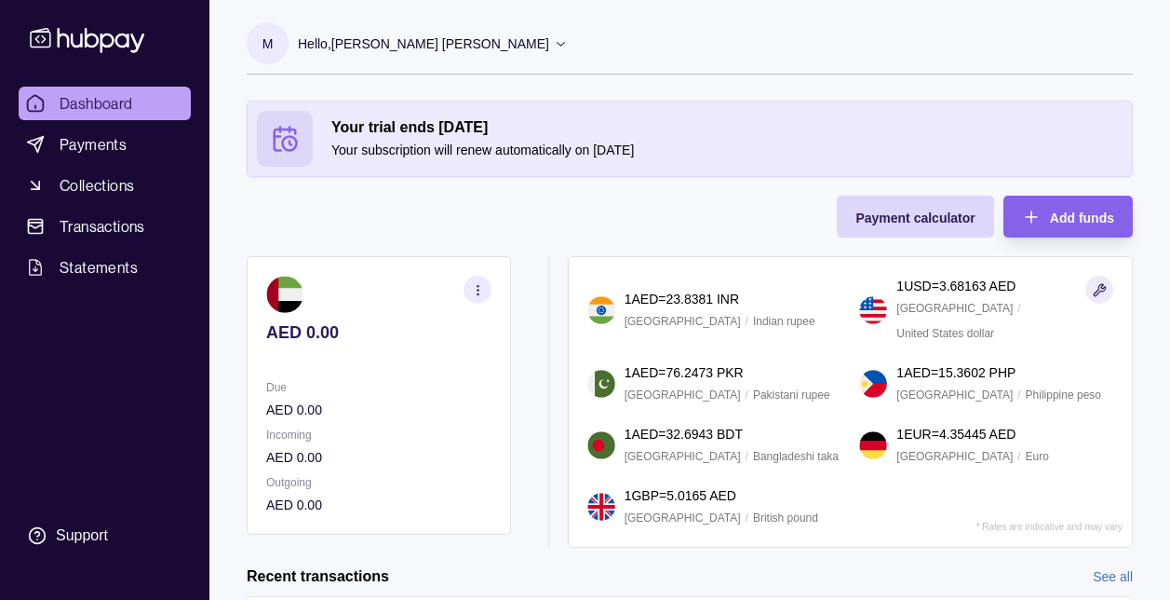
click at [485, 300] on section "button" at bounding box center [478, 290] width 28 height 28
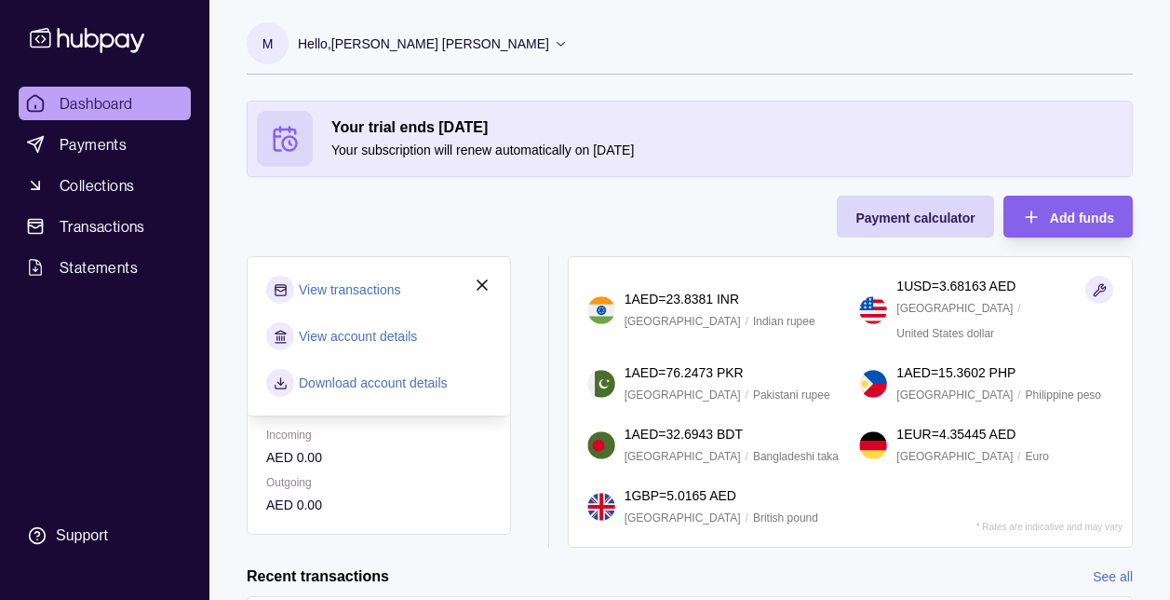
click at [281, 341] on icon at bounding box center [281, 337] width 14 height 14
click at [333, 334] on link "View account details" at bounding box center [358, 336] width 118 height 20
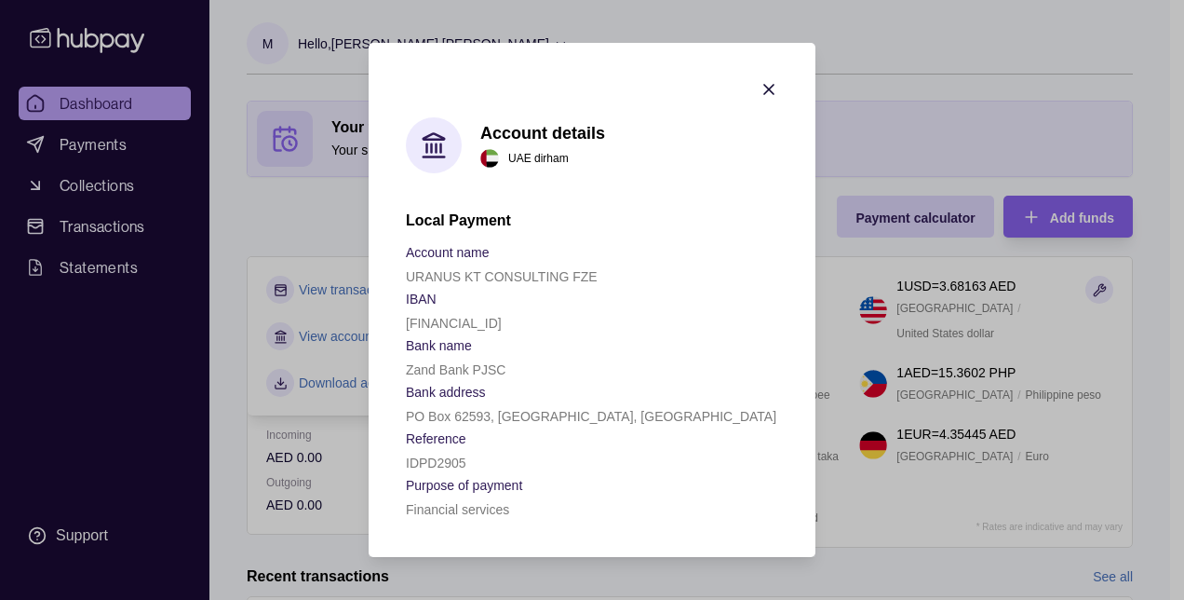
click at [776, 83] on icon "button" at bounding box center [769, 89] width 19 height 19
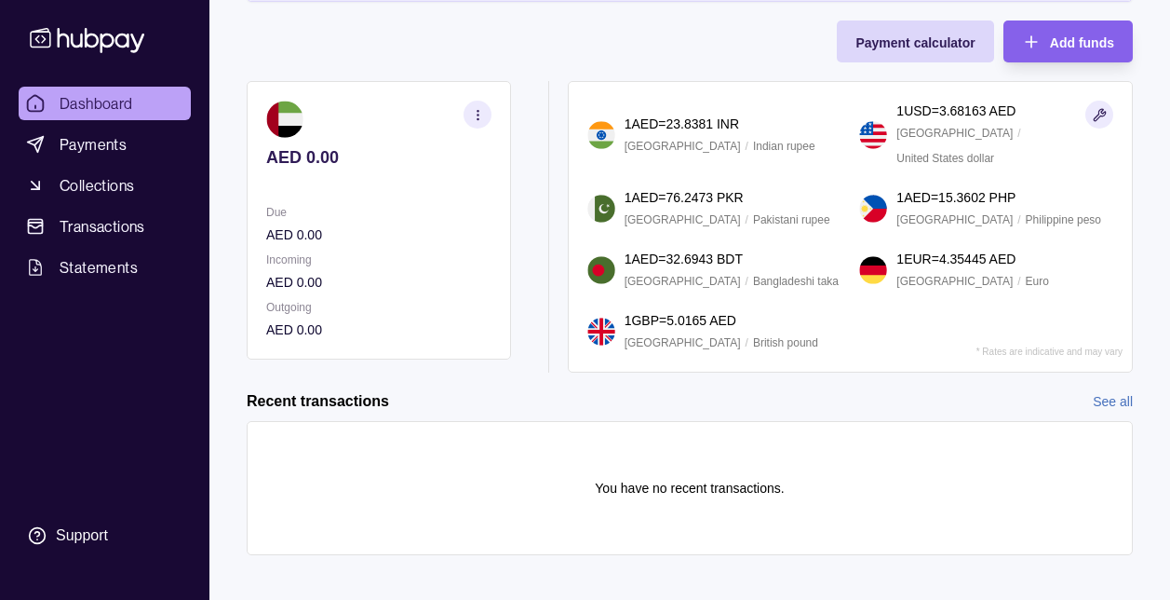
scroll to position [177, 0]
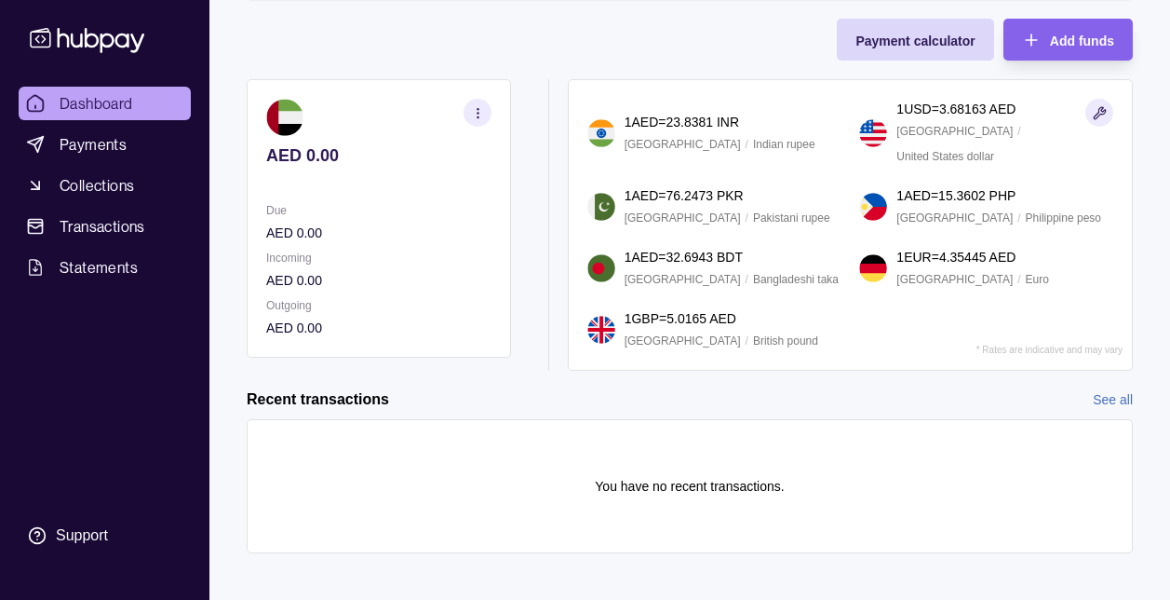
click at [105, 93] on span "Dashboard" at bounding box center [97, 103] width 74 height 22
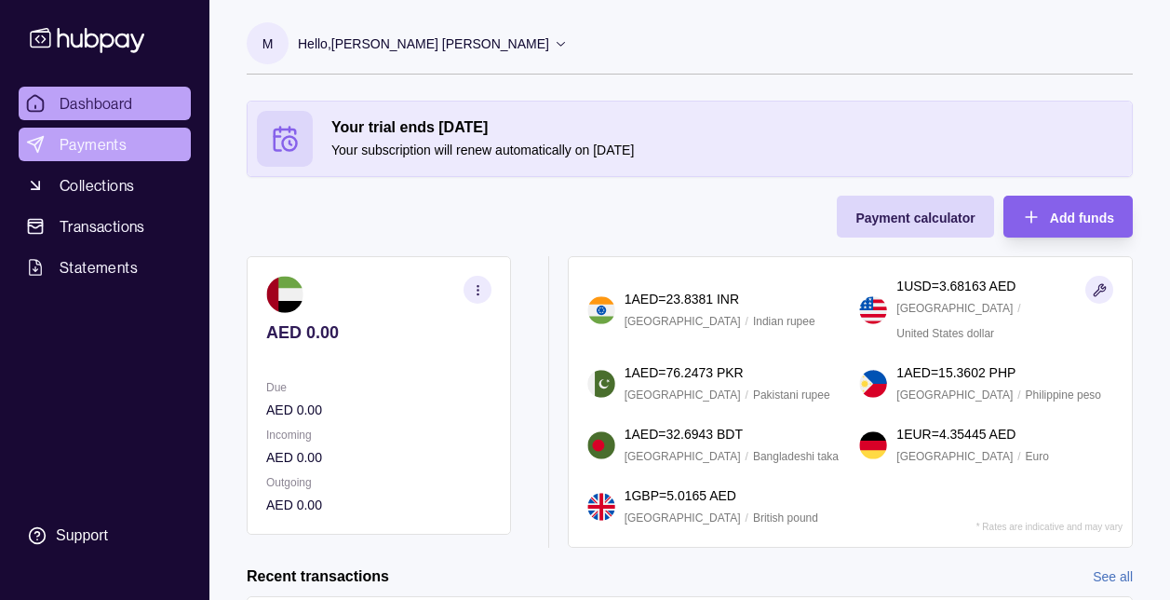
click at [122, 142] on span "Payments" at bounding box center [93, 144] width 67 height 22
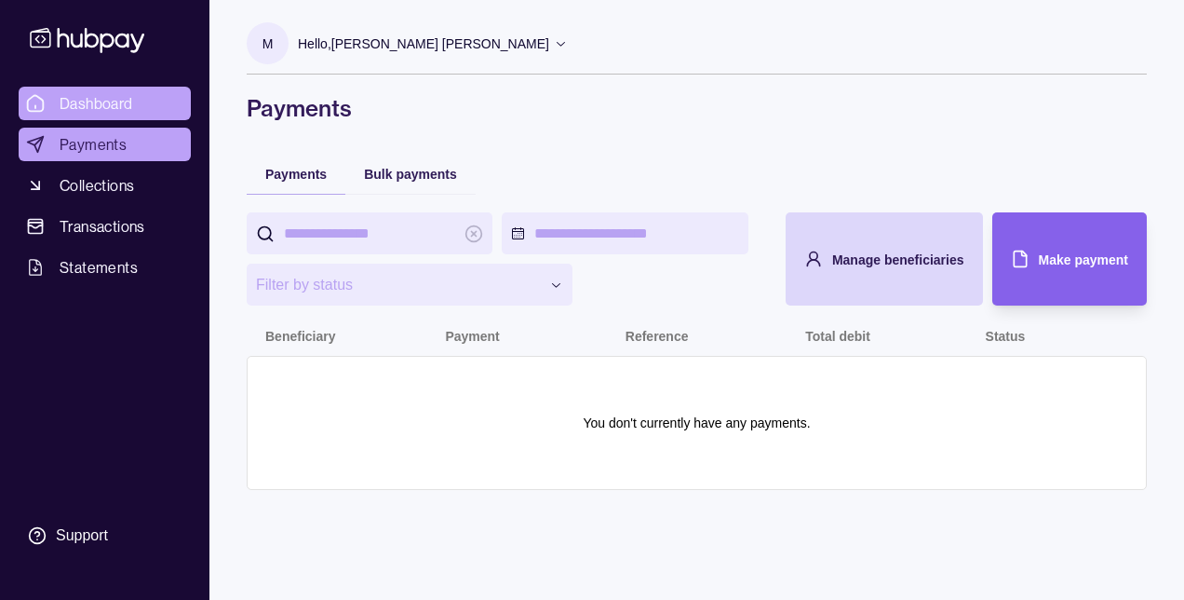
click at [112, 110] on span "Dashboard" at bounding box center [97, 103] width 74 height 22
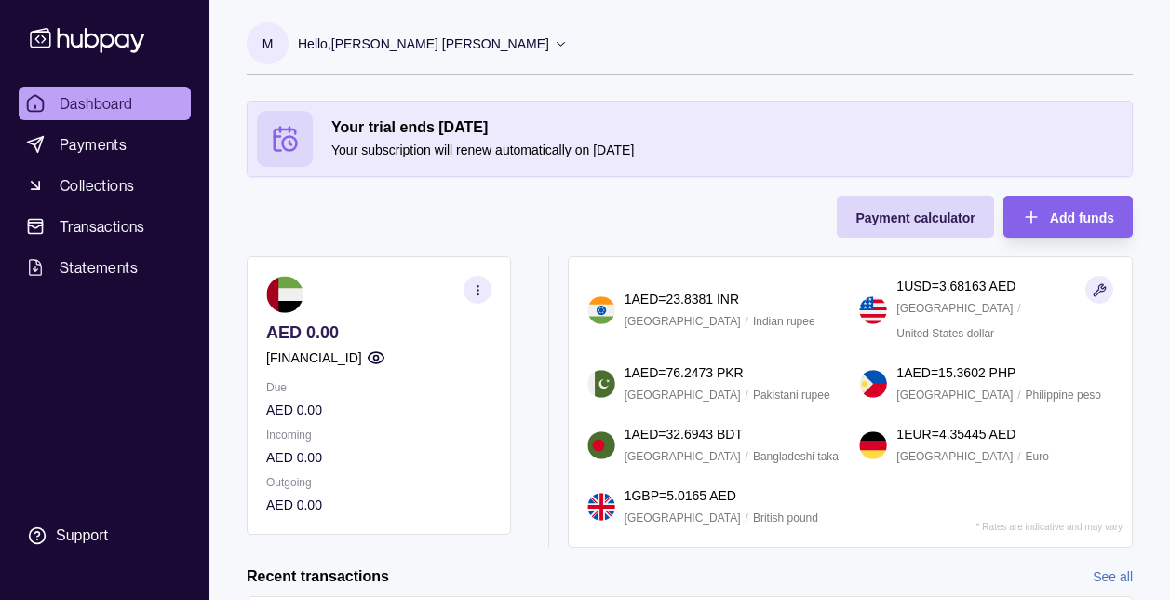
click at [478, 295] on icon "button" at bounding box center [478, 290] width 14 height 14
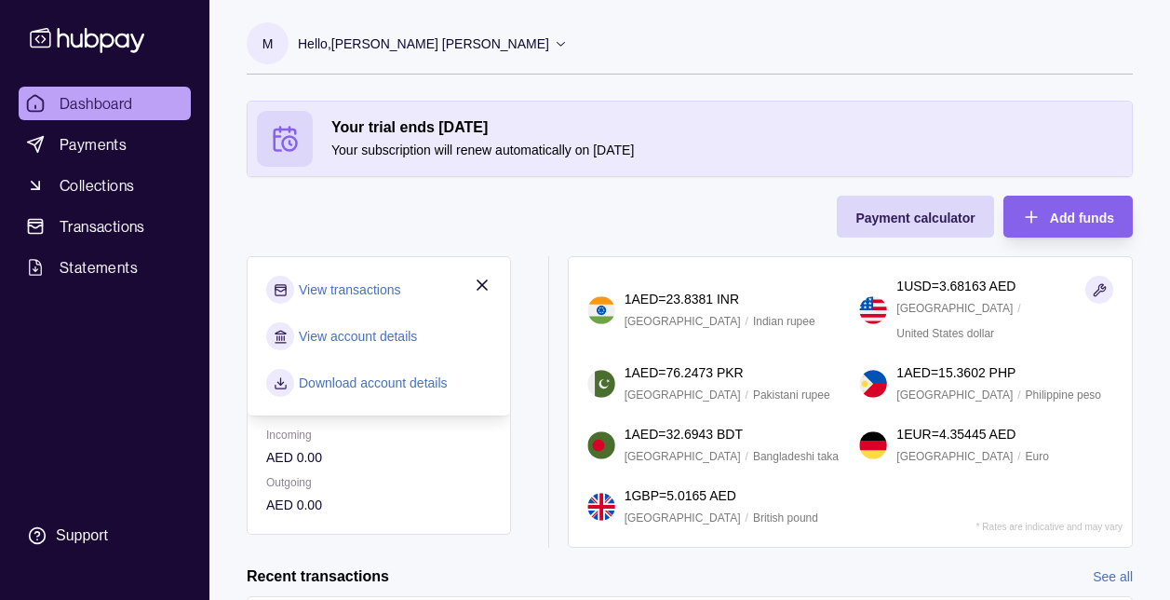
click at [395, 383] on link "Download account details" at bounding box center [373, 382] width 149 height 20
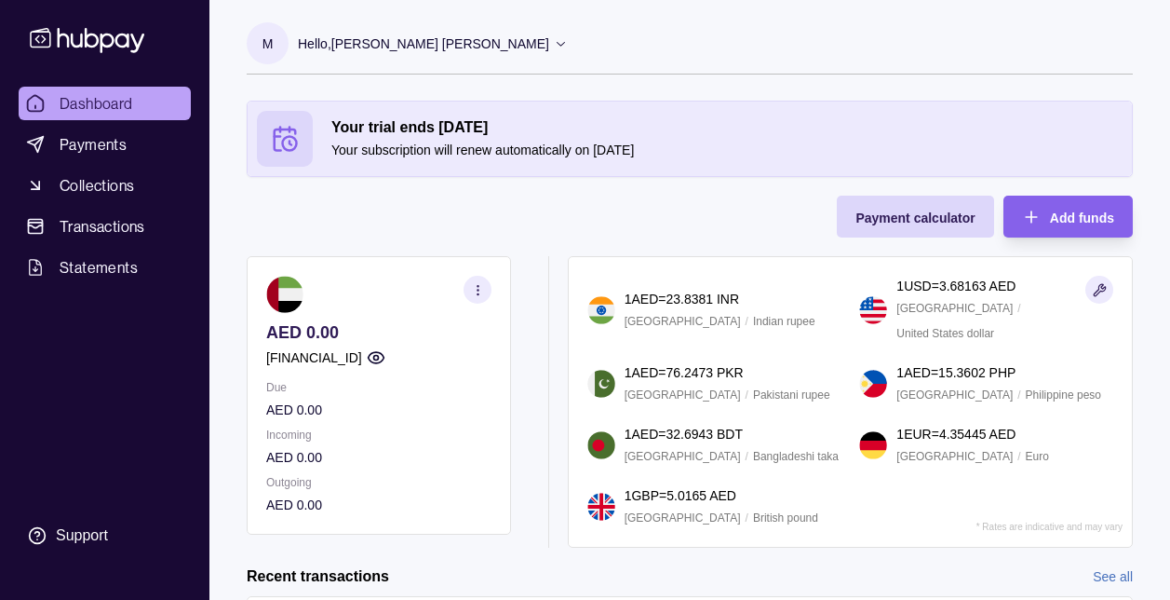
click at [458, 47] on p "Hello, [PERSON_NAME] [PERSON_NAME]" at bounding box center [423, 44] width 251 height 20
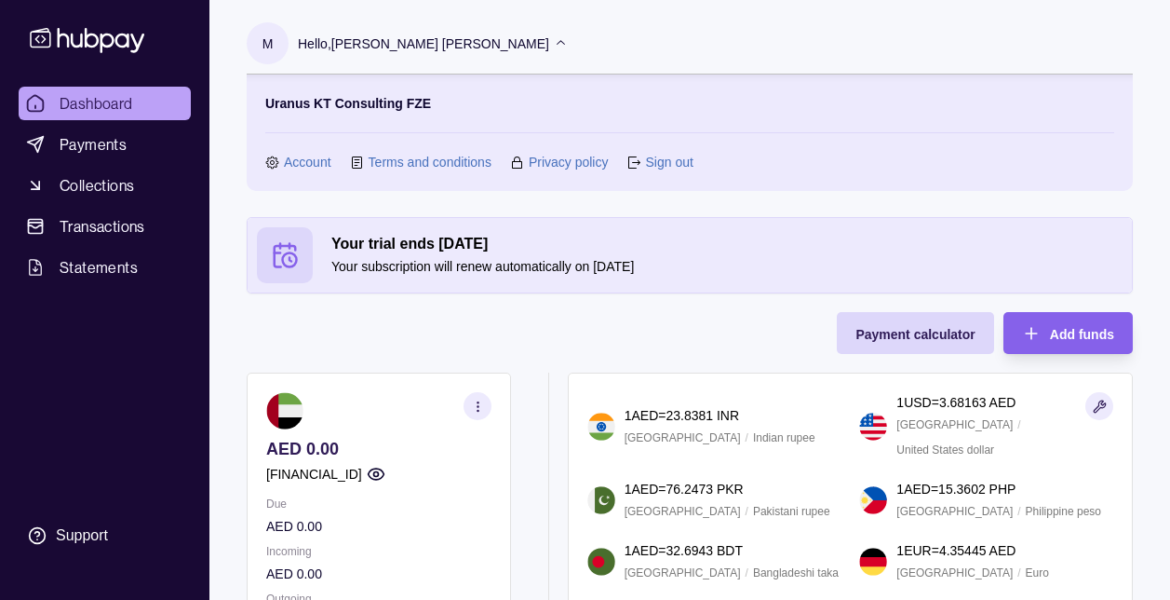
click at [317, 163] on link "Account" at bounding box center [307, 162] width 47 height 20
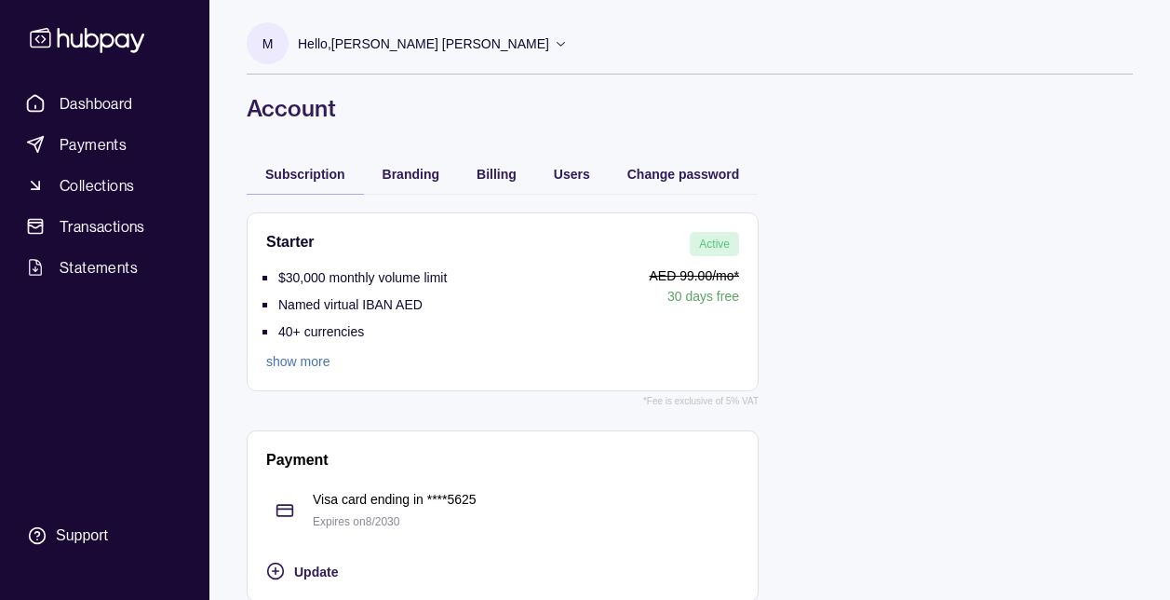
click at [306, 367] on link "show more" at bounding box center [356, 361] width 181 height 20
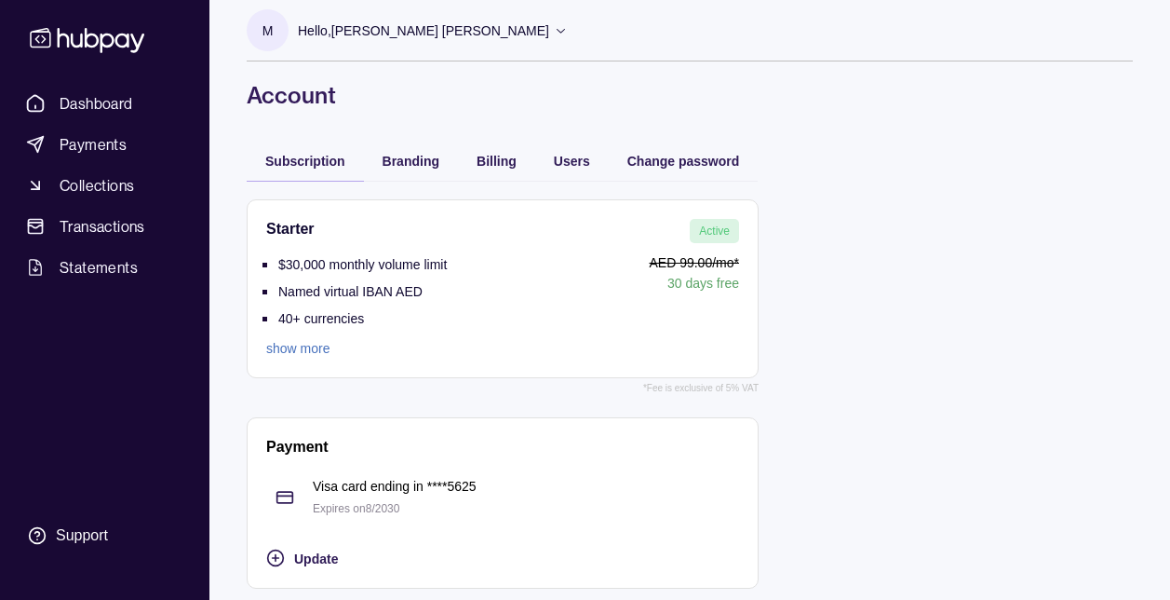
scroll to position [20, 0]
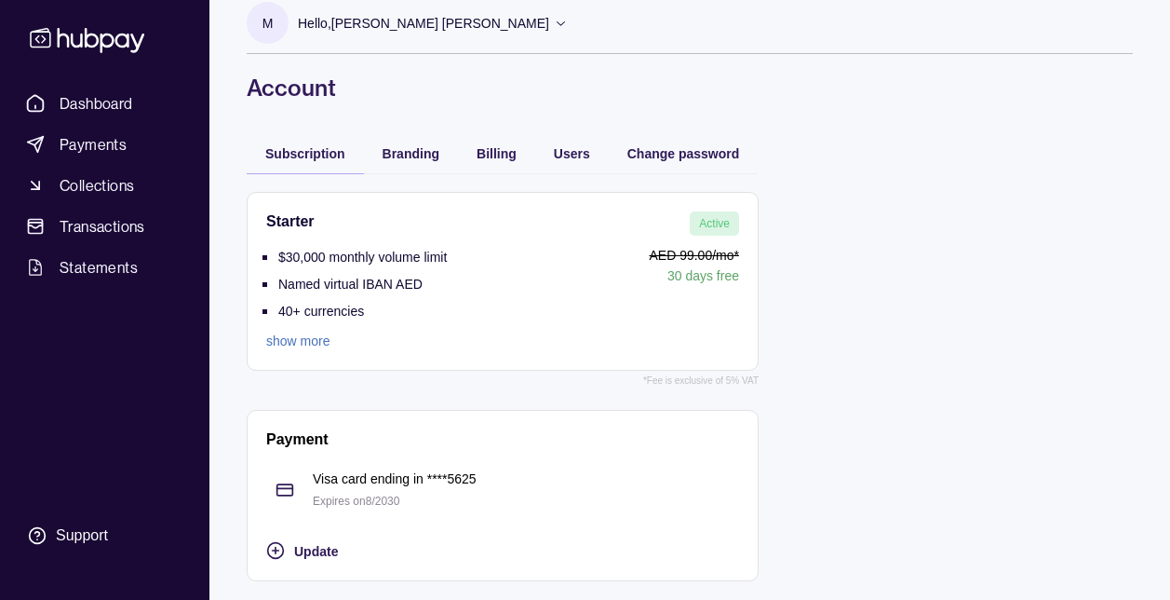
click at [392, 147] on div "M Hello, [PERSON_NAME] [PERSON_NAME] Uranus KT Consulting FZE Account Terms and…" at bounding box center [689, 290] width 961 height 620
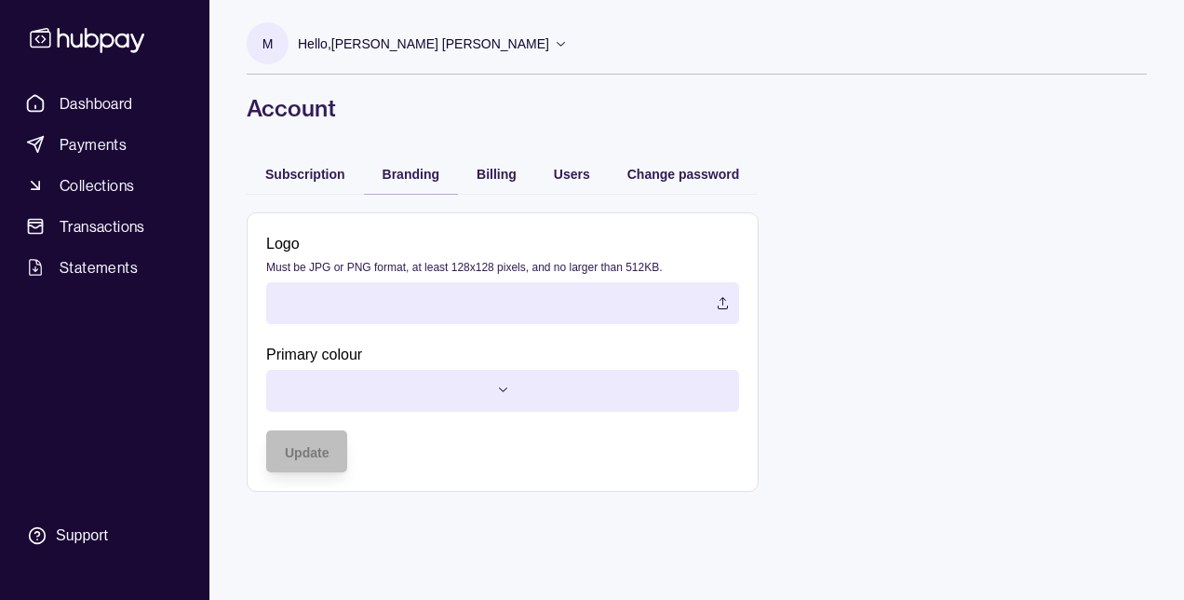
click at [487, 187] on div "Billing" at bounding box center [496, 173] width 77 height 41
click at [494, 175] on span "Billing" at bounding box center [497, 174] width 40 height 15
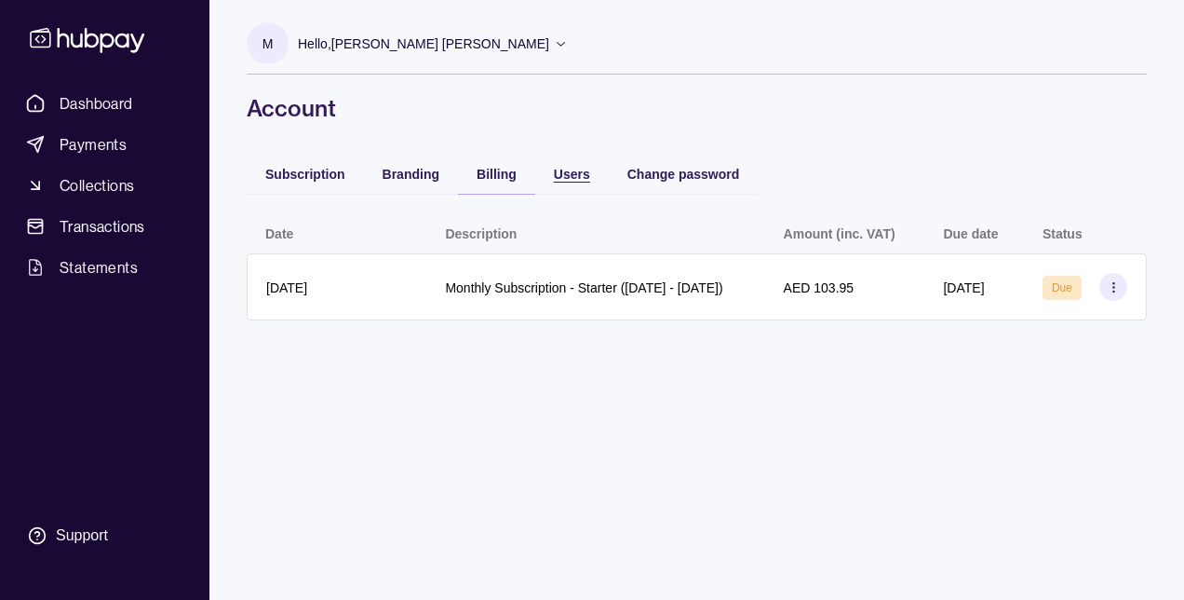
click at [577, 173] on span "Users" at bounding box center [572, 174] width 36 height 15
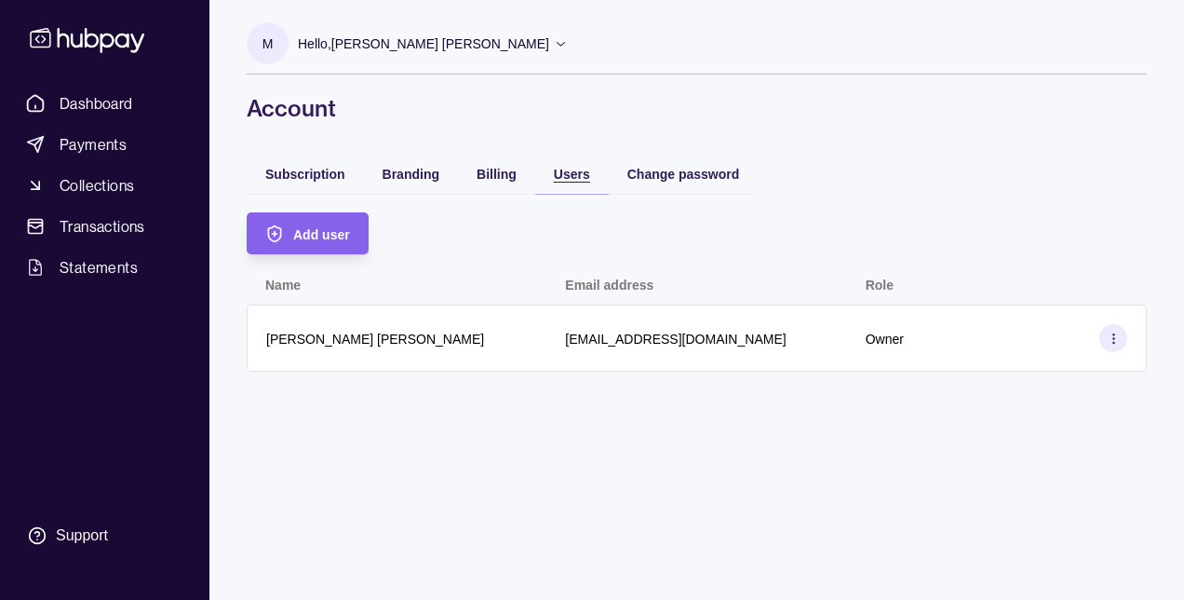
click at [555, 169] on span "Users" at bounding box center [572, 174] width 36 height 15
click at [487, 182] on div "Billing" at bounding box center [497, 173] width 40 height 22
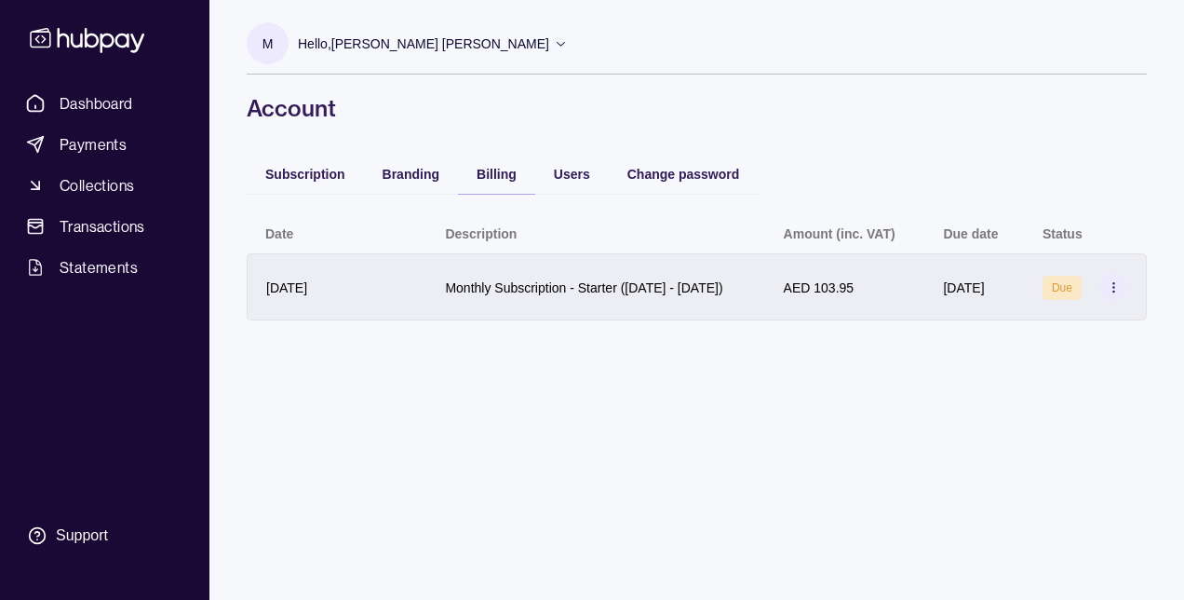
click at [1113, 294] on icon at bounding box center [1114, 287] width 14 height 14
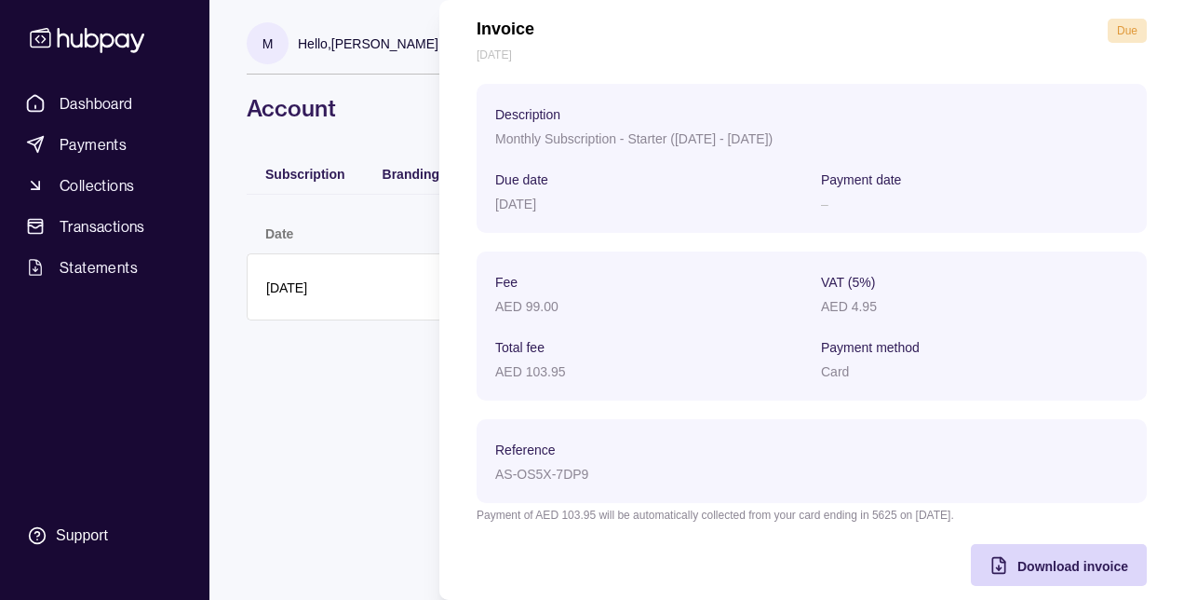
scroll to position [103, 0]
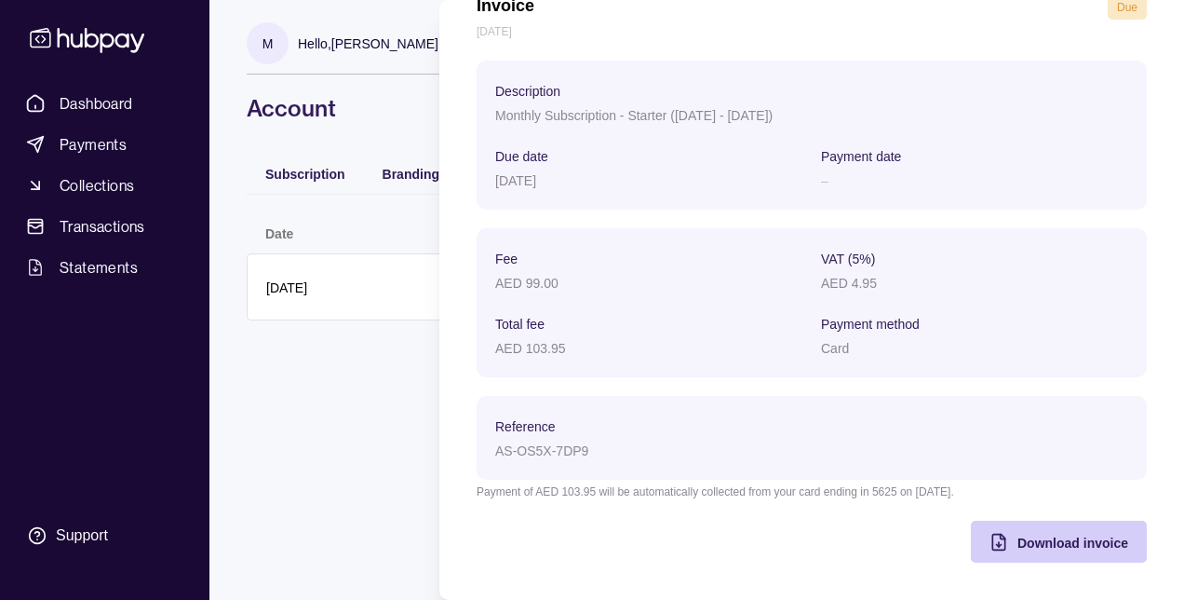
click at [1018, 542] on span "Download invoice" at bounding box center [1073, 542] width 111 height 15
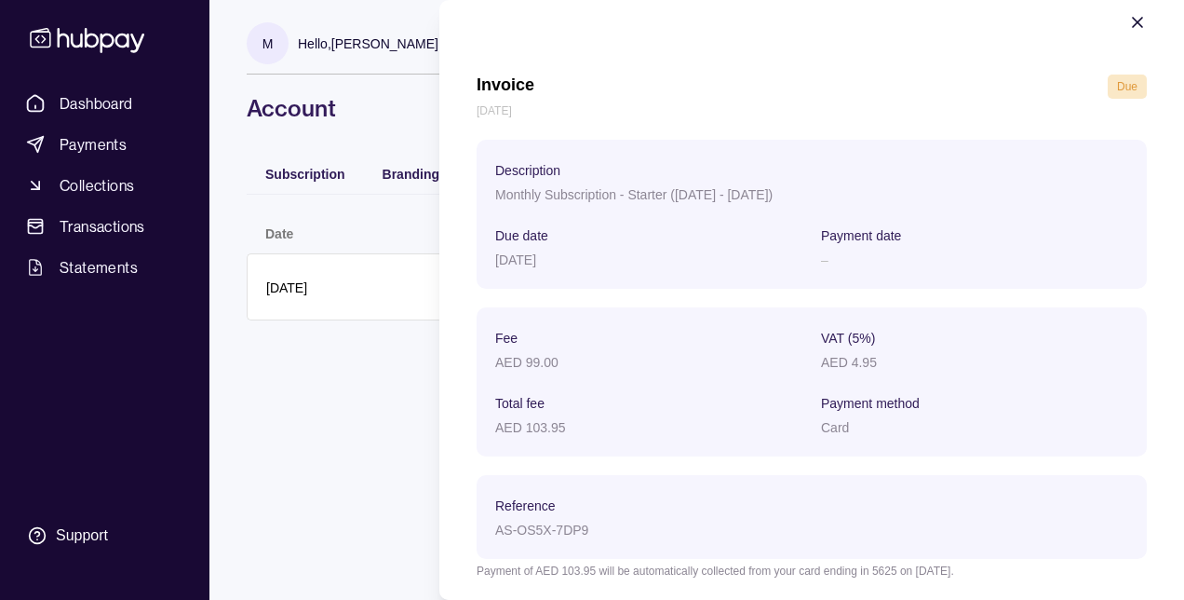
scroll to position [0, 0]
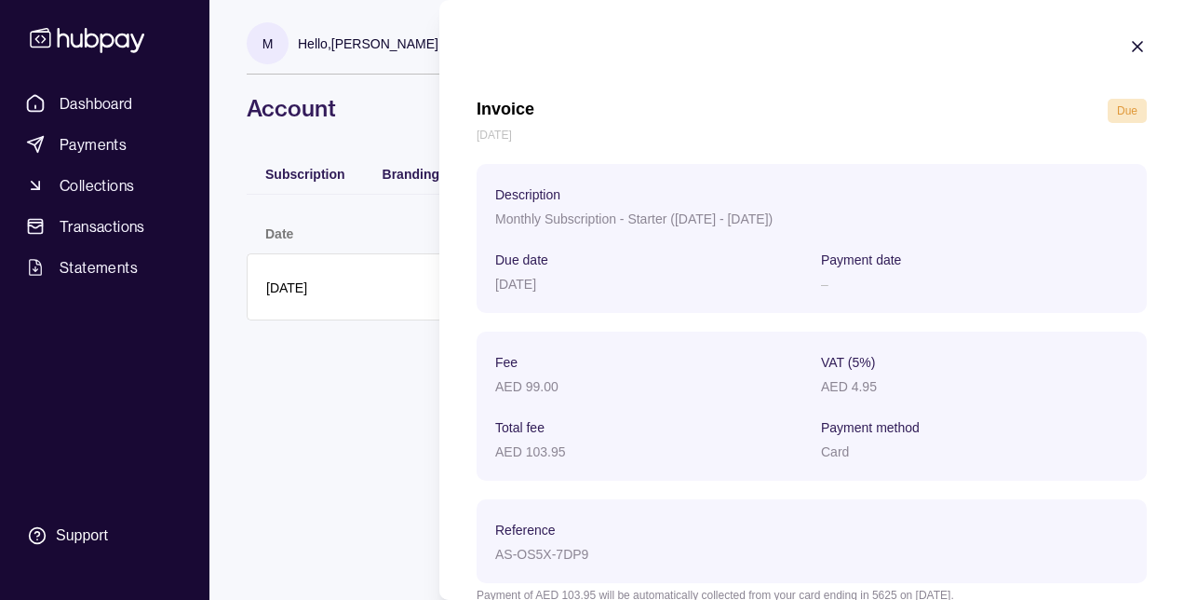
click at [1128, 47] on icon "button" at bounding box center [1137, 46] width 19 height 19
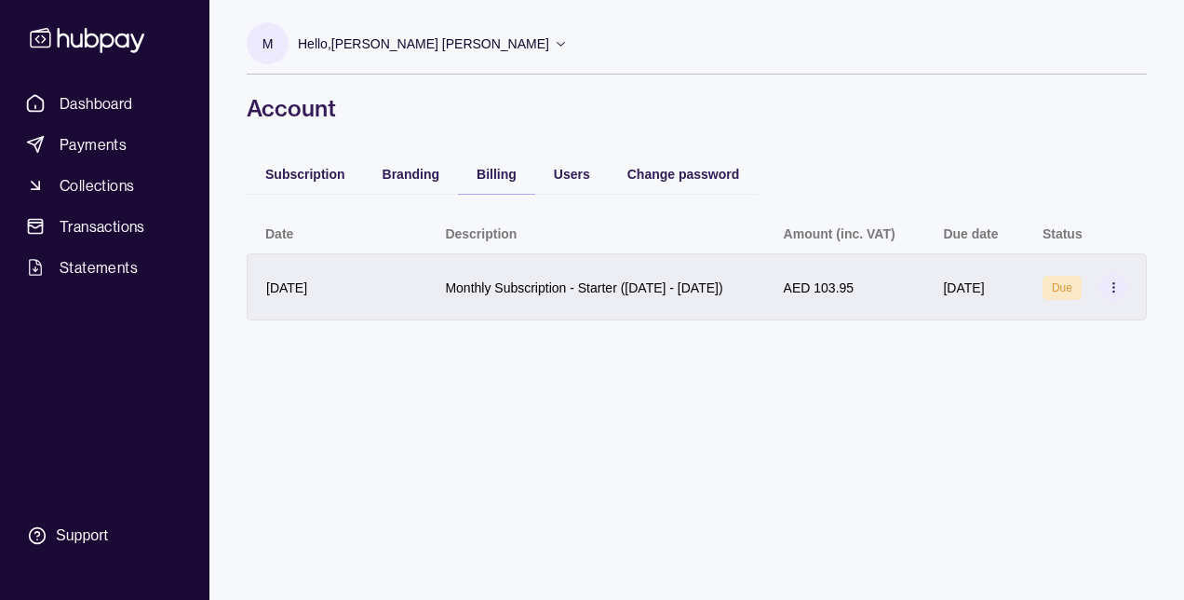
click at [1114, 294] on icon at bounding box center [1114, 287] width 14 height 14
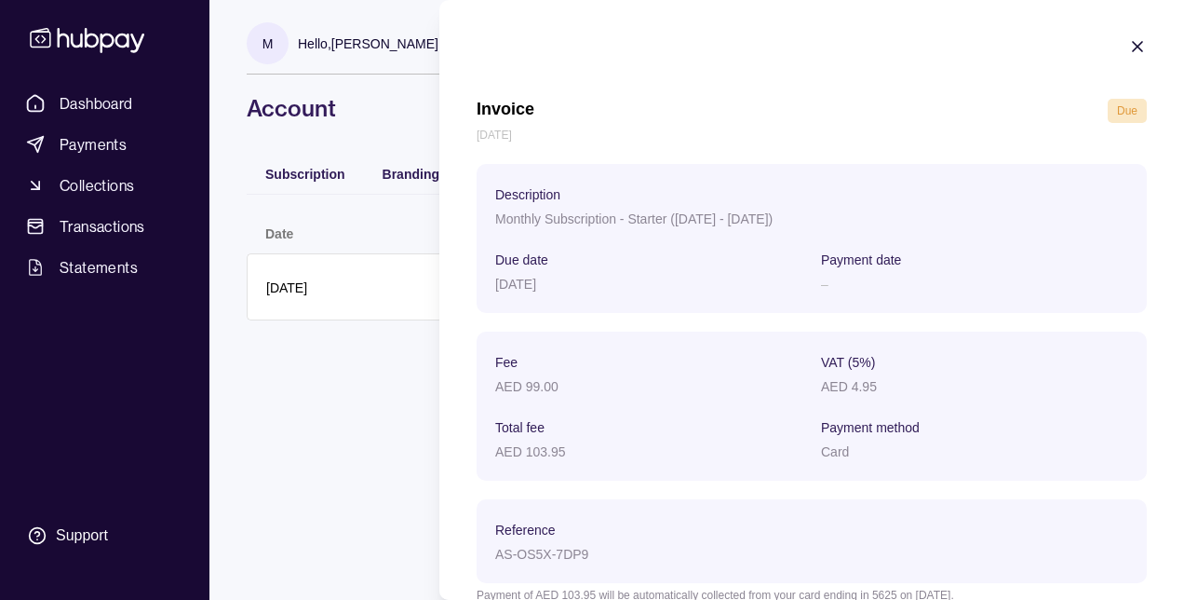
click at [1128, 48] on icon "button" at bounding box center [1137, 46] width 19 height 19
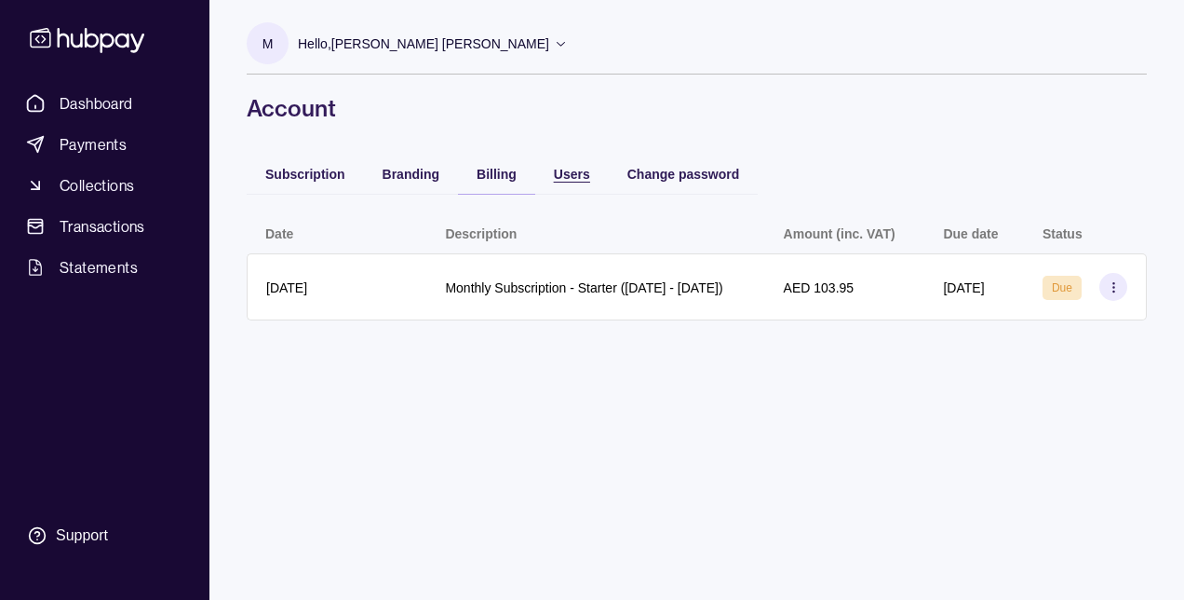
click at [575, 174] on span "Users" at bounding box center [572, 174] width 36 height 15
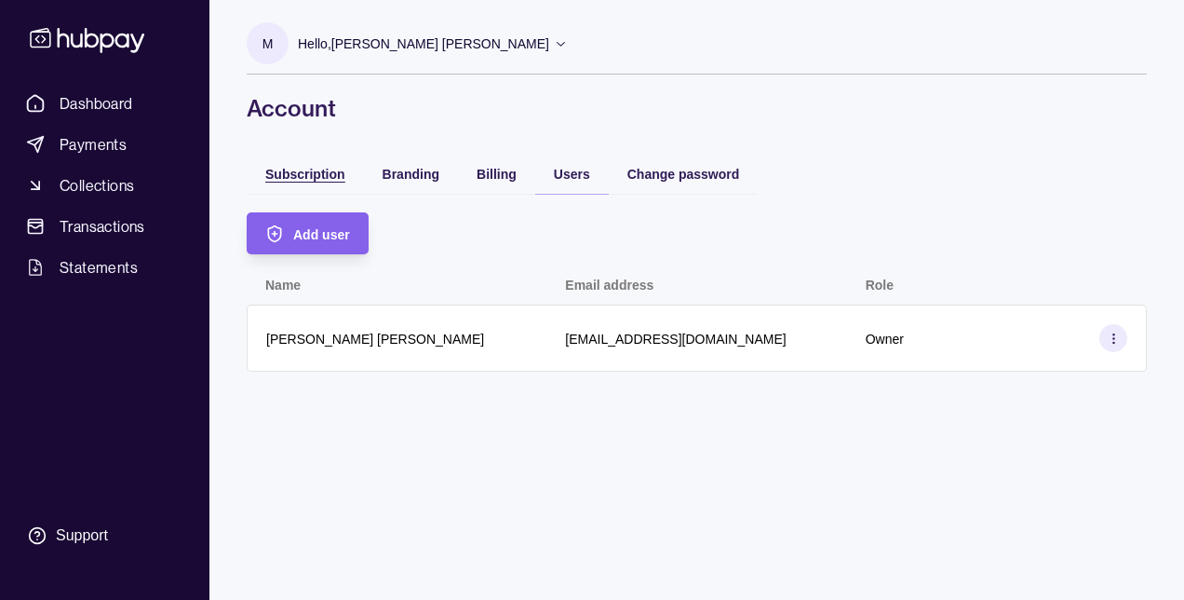
click at [283, 162] on div "Subscription" at bounding box center [305, 173] width 80 height 22
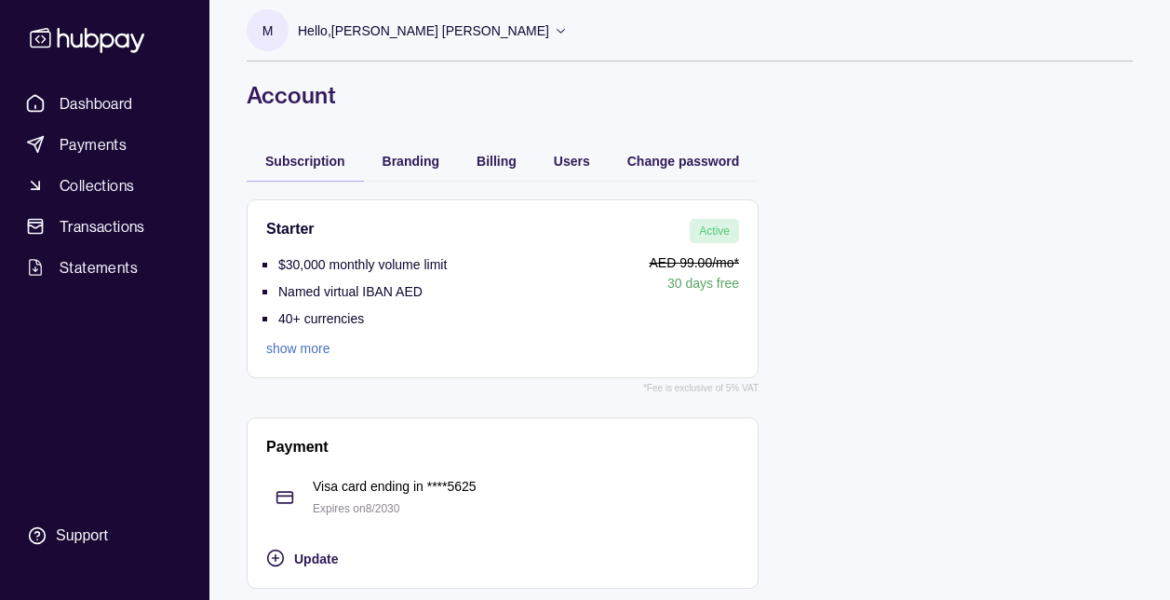
scroll to position [20, 0]
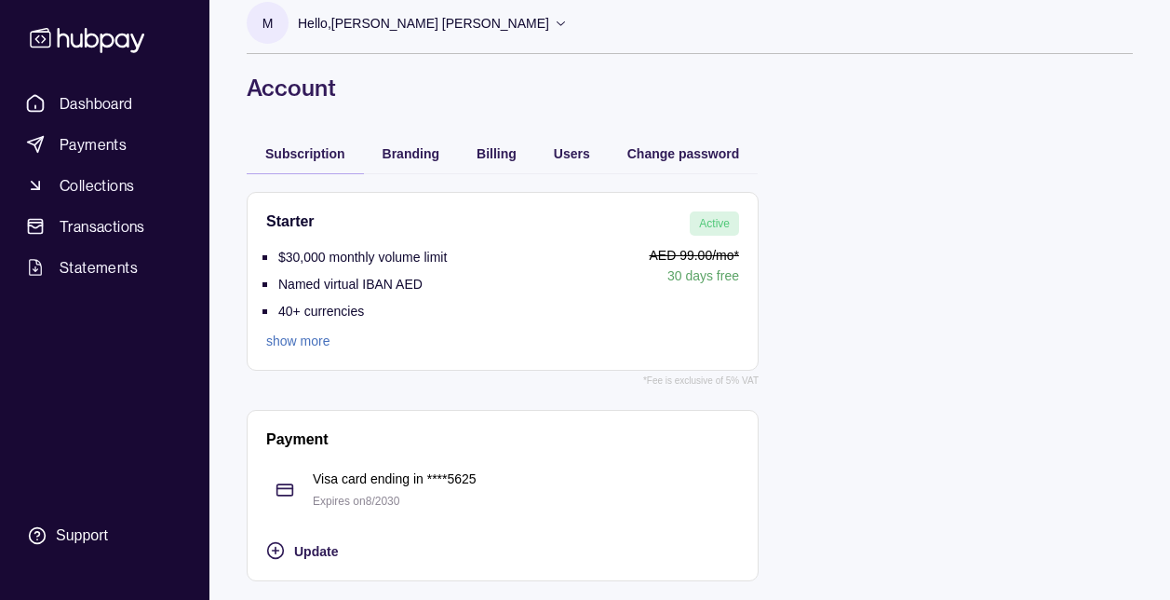
click at [277, 335] on link "show more" at bounding box center [356, 341] width 181 height 20
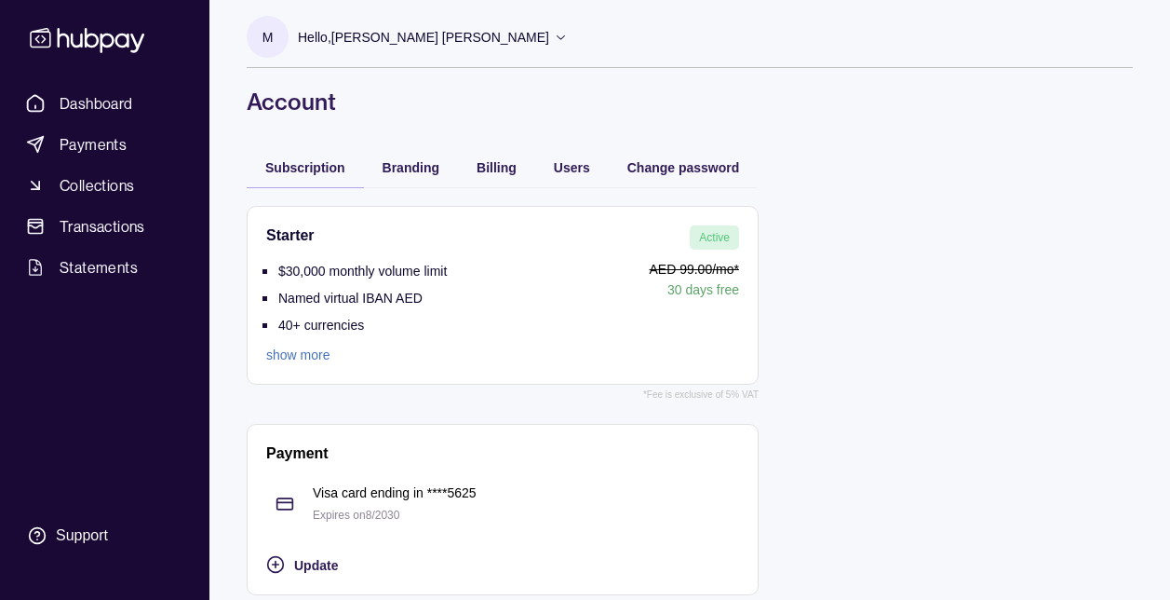
scroll to position [0, 0]
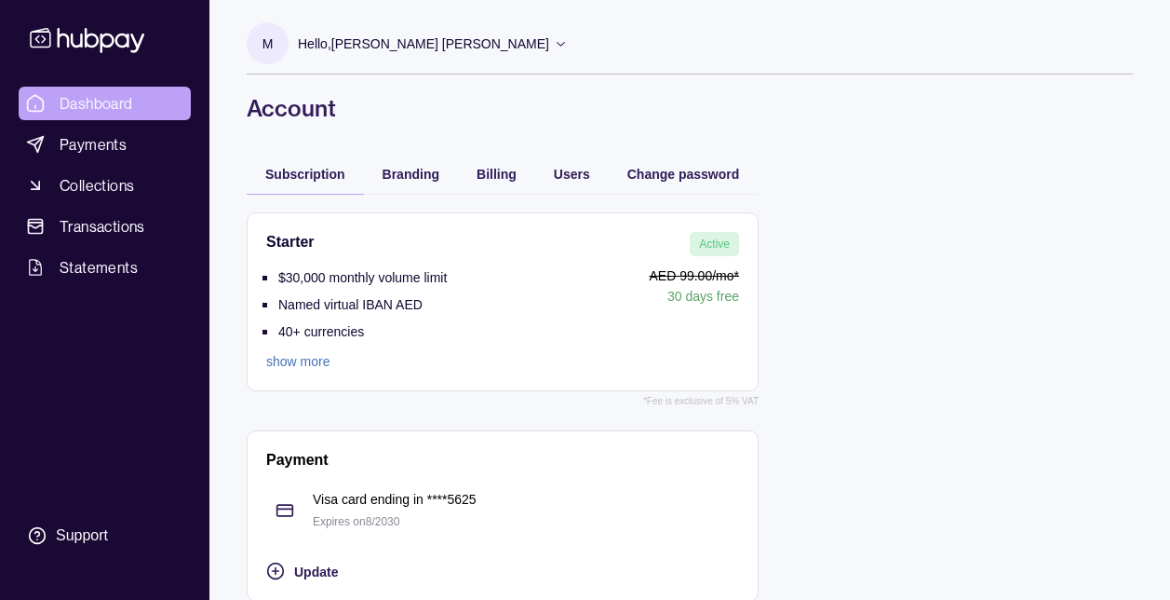
click at [117, 107] on span "Dashboard" at bounding box center [97, 103] width 74 height 22
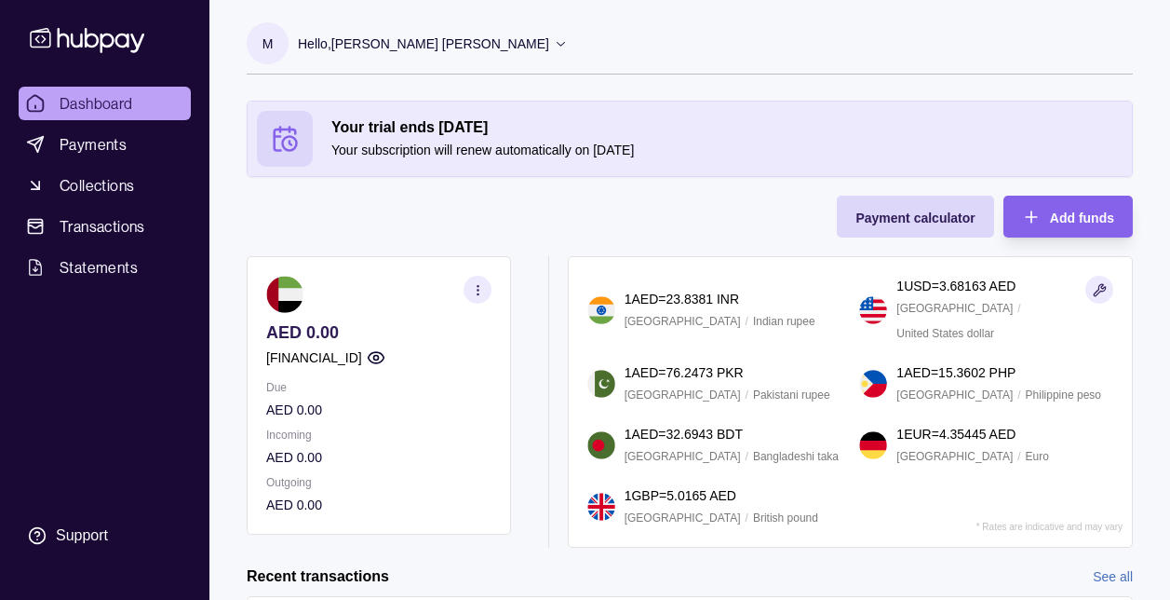
click at [456, 162] on div "Your trial ends [DATE] Your subscription will renew automatically on [DATE]" at bounding box center [690, 139] width 866 height 56
click at [456, 154] on p "Your subscription will renew automatically on [DATE]" at bounding box center [726, 150] width 791 height 20
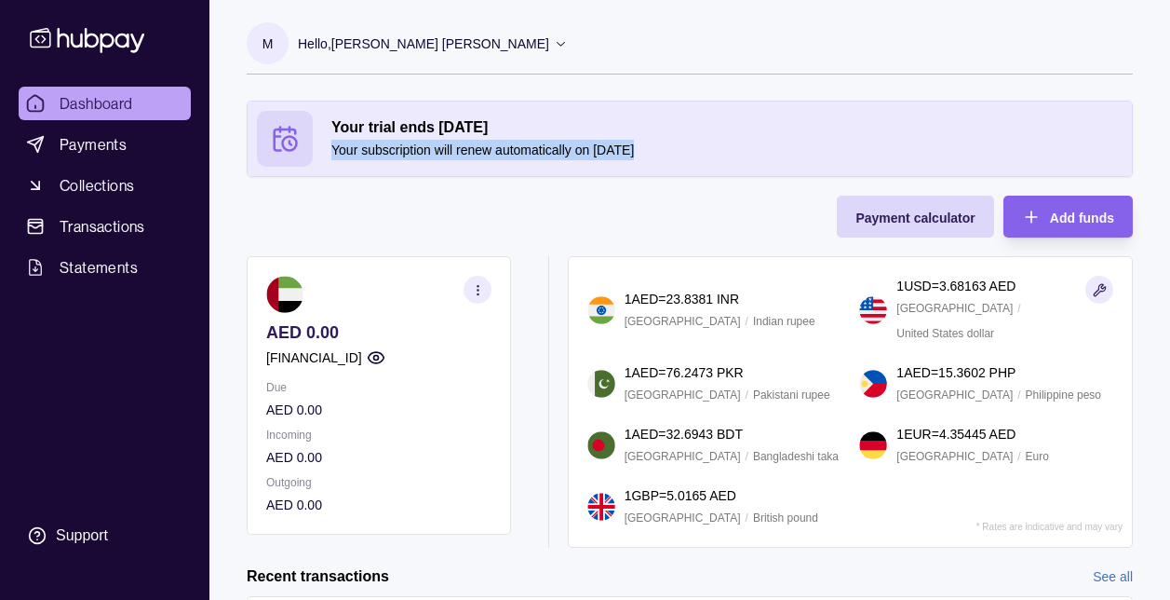
click at [456, 154] on p "Your subscription will renew automatically on [DATE]" at bounding box center [726, 150] width 791 height 20
click at [359, 203] on div "Your trial ends [DATE] Your subscription will renew automatically on [DATE] Pay…" at bounding box center [690, 324] width 886 height 447
click at [107, 107] on span "Dashboard" at bounding box center [97, 103] width 74 height 22
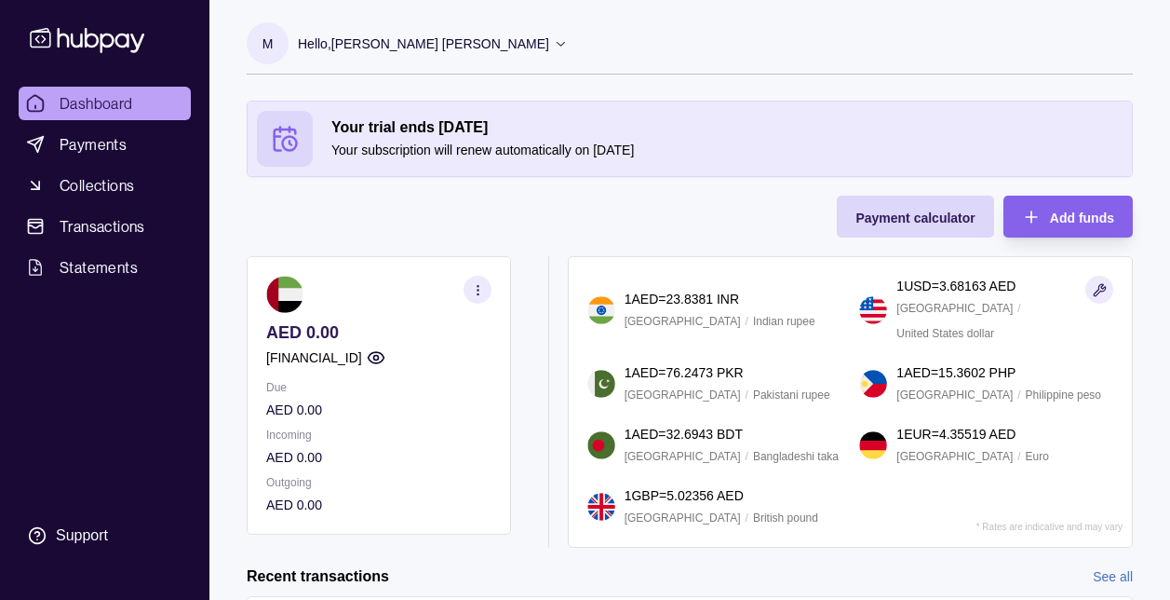
click at [375, 11] on div "M Hello, [PERSON_NAME] [PERSON_NAME] Uranus KT Consulting FZE Account Terms and…" at bounding box center [690, 46] width 886 height 93
click at [380, 35] on p "Hello, [PERSON_NAME] [PERSON_NAME]" at bounding box center [423, 44] width 251 height 20
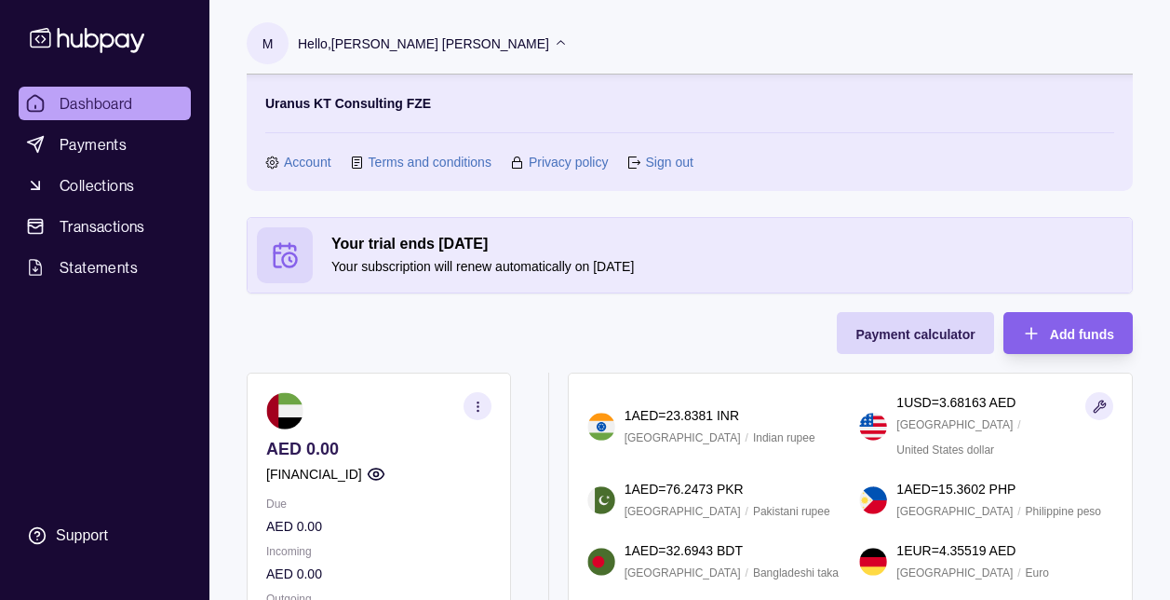
click at [655, 161] on link "Sign out" at bounding box center [668, 162] width 47 height 20
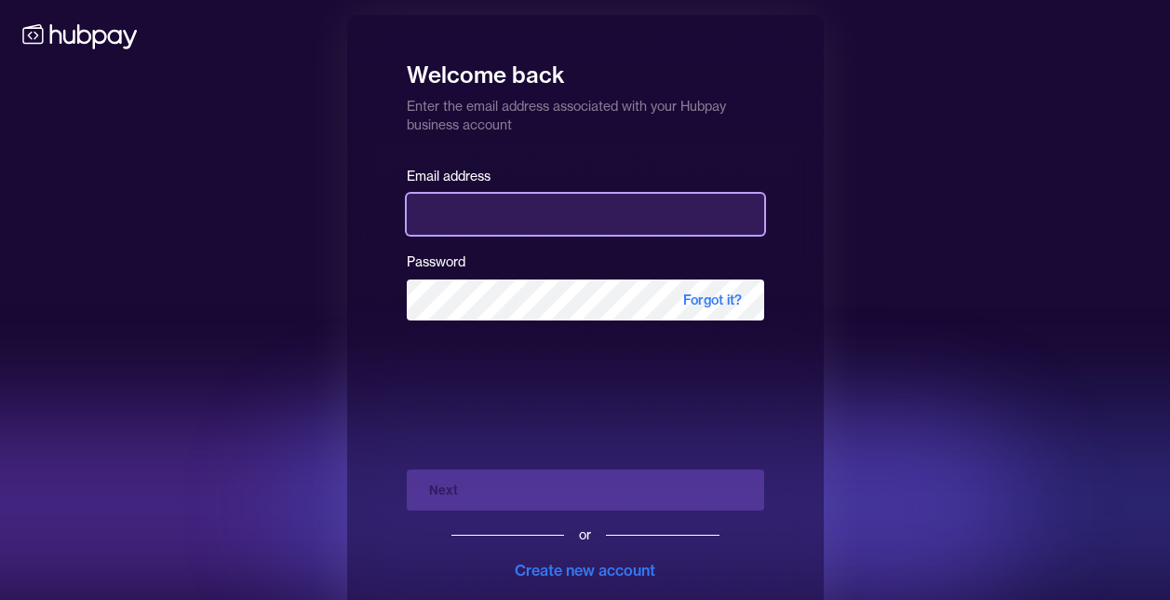
type input "**********"
